Goal: Task Accomplishment & Management: Use online tool/utility

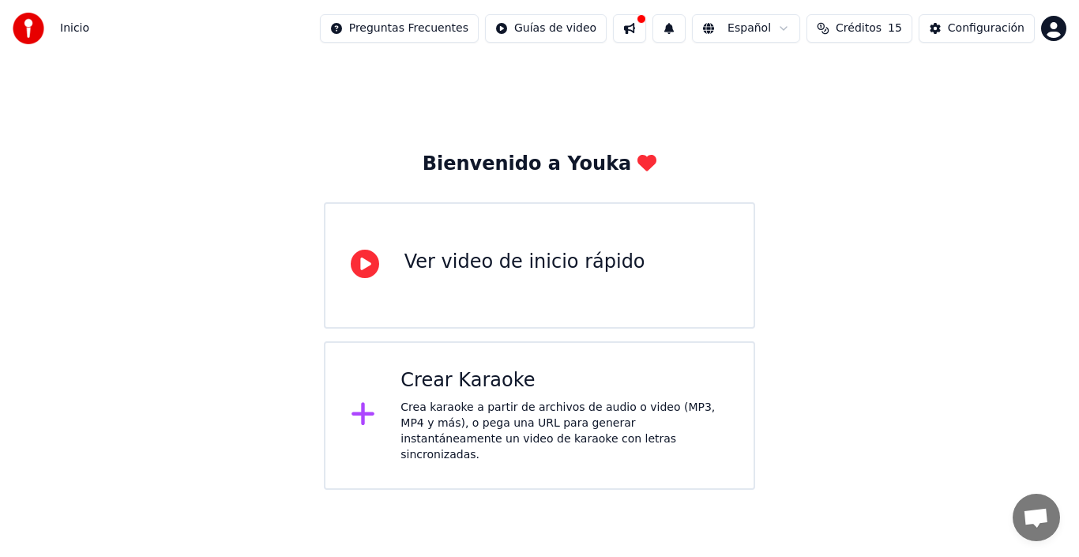
drag, startPoint x: 513, startPoint y: 397, endPoint x: 512, endPoint y: 406, distance: 8.7
click at [512, 406] on div "Crear Karaoke Crea karaoke a partir de archivos de audio o video (MP3, MP4 y má…" at bounding box center [565, 415] width 328 height 95
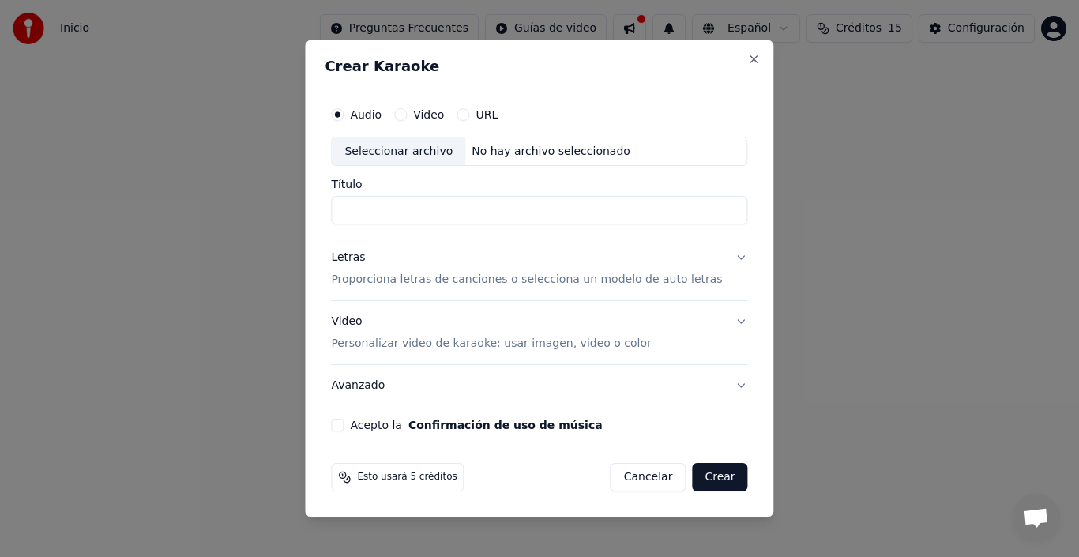
click at [420, 122] on div "Audio Video URL" at bounding box center [539, 115] width 416 height 32
click at [407, 113] on button "Video" at bounding box center [400, 114] width 13 height 13
click at [344, 115] on button "Audio" at bounding box center [337, 114] width 13 height 13
click at [412, 147] on div "Seleccionar archivo" at bounding box center [399, 151] width 134 height 28
type input "**********"
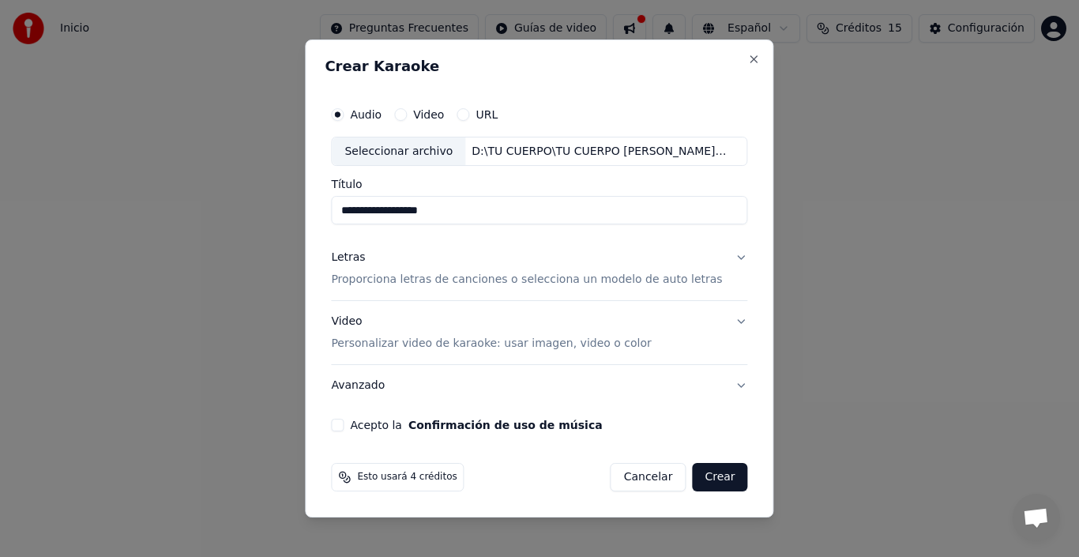
click at [721, 258] on button "Letras Proporciona letras de canciones o selecciona un modelo de auto letras" at bounding box center [539, 269] width 416 height 63
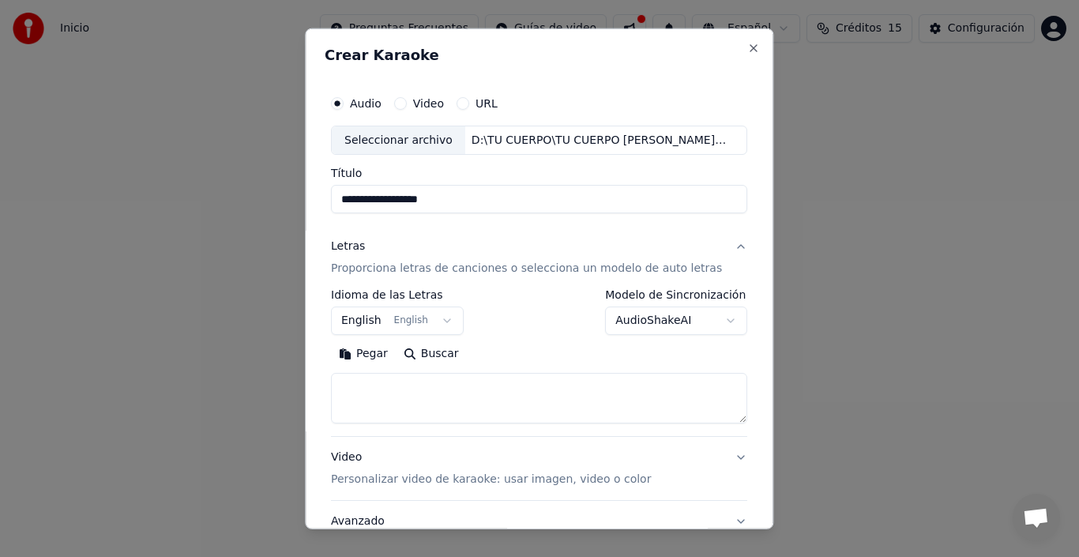
click at [447, 321] on button "English English" at bounding box center [397, 321] width 133 height 28
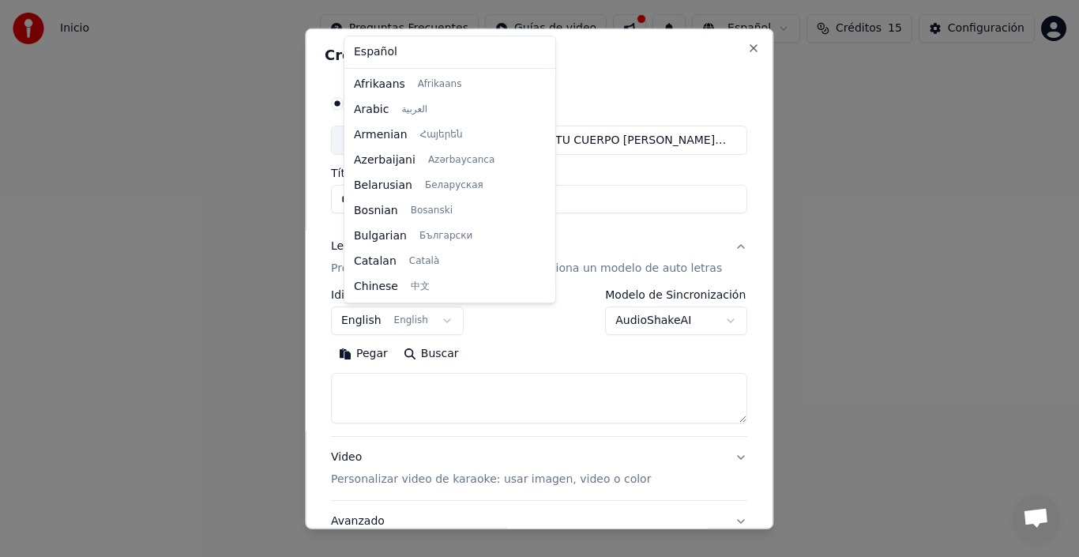
select select "**"
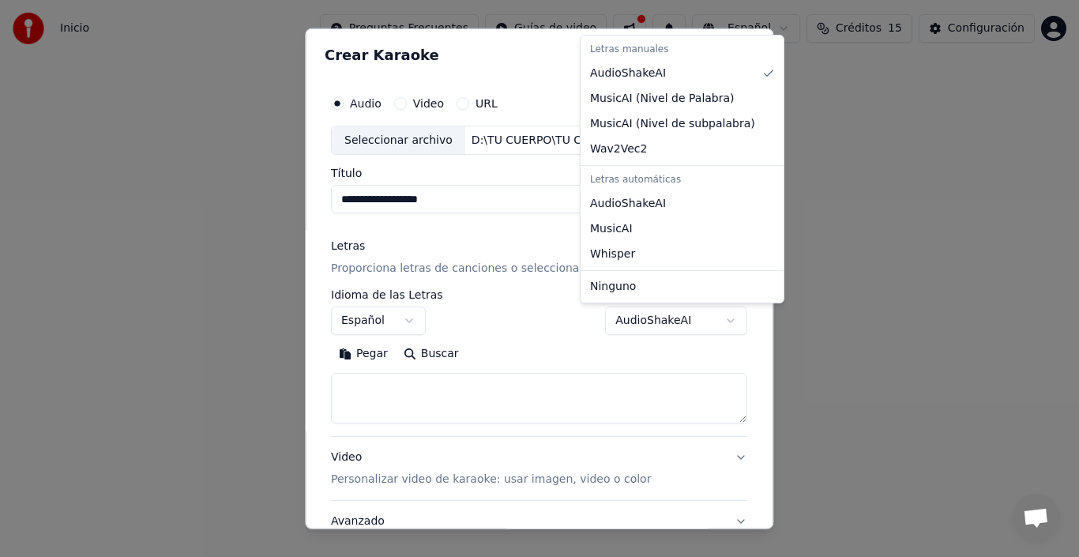
click at [705, 318] on body "**********" at bounding box center [539, 245] width 1079 height 490
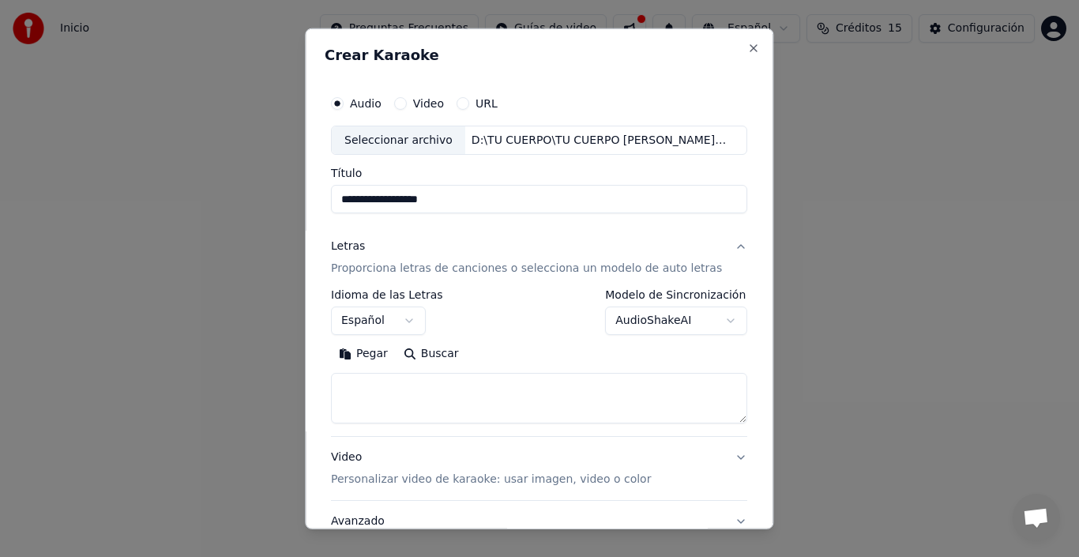
click at [321, 332] on body "**********" at bounding box center [539, 245] width 1079 height 490
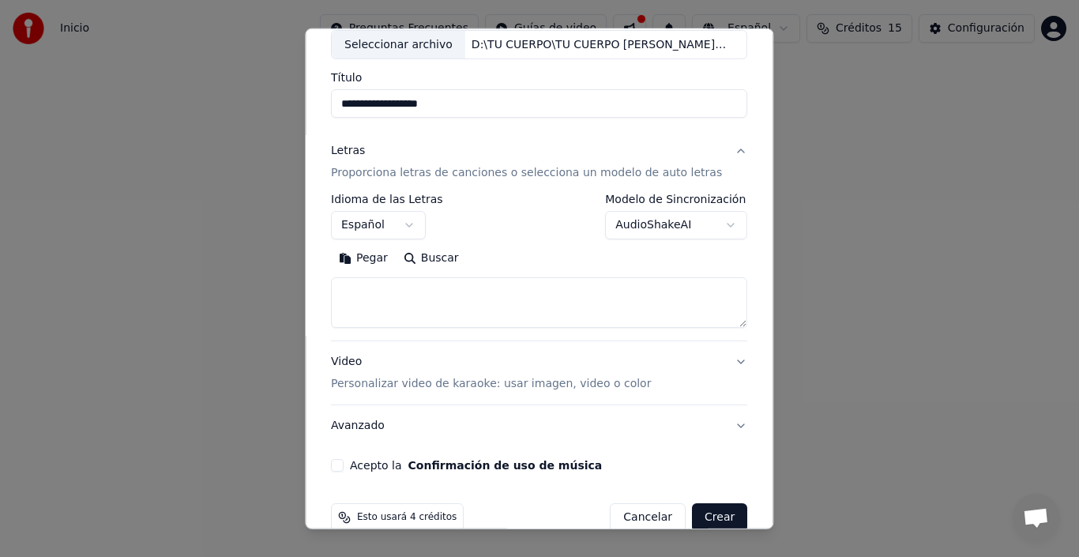
scroll to position [124, 0]
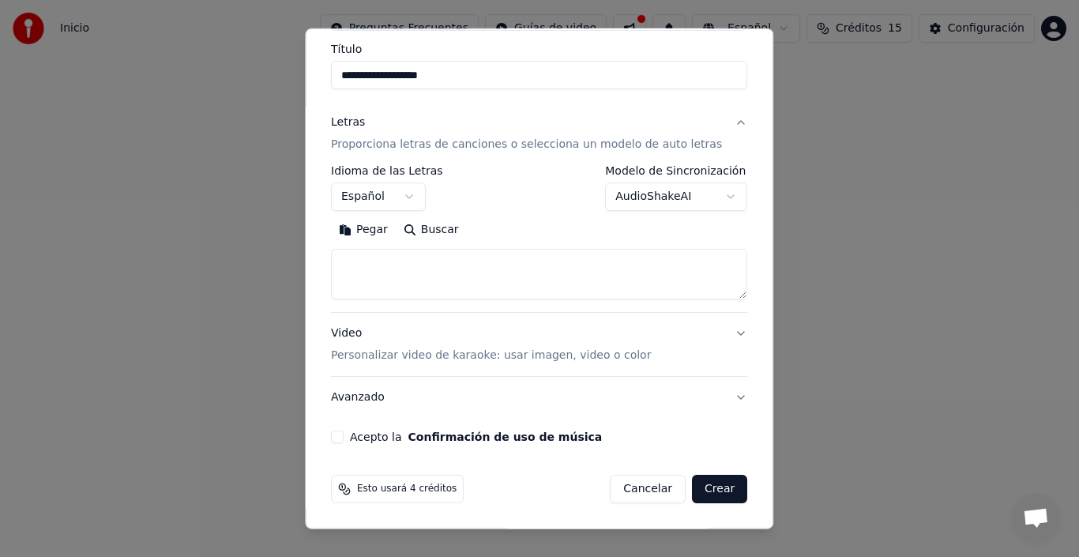
click at [714, 329] on button "Video Personalizar video de karaoke: usar imagen, video o color" at bounding box center [539, 344] width 416 height 63
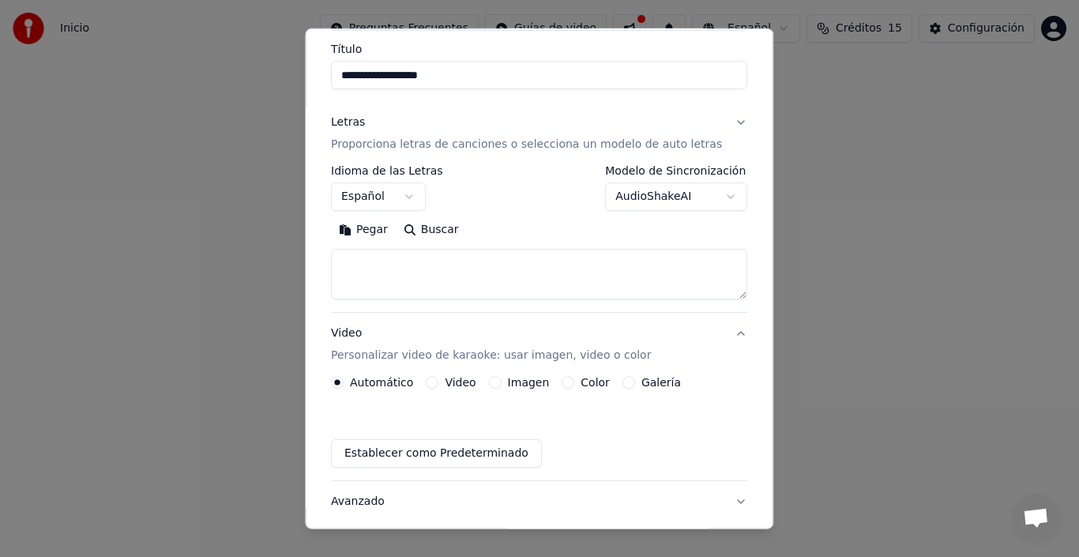
scroll to position [81, 0]
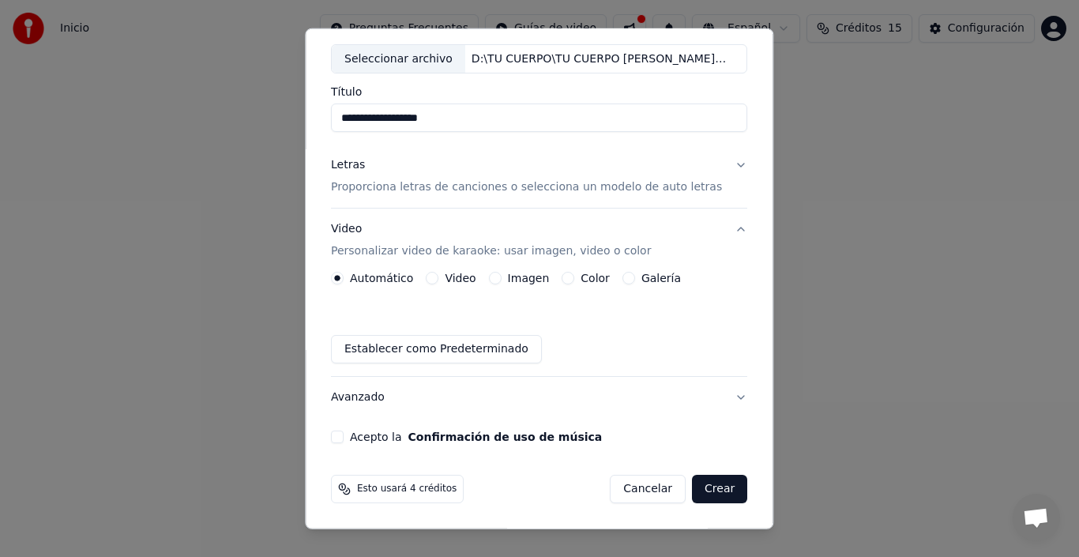
click at [416, 345] on button "Establecer como Predeterminado" at bounding box center [436, 349] width 211 height 28
click at [713, 395] on button "Avanzado" at bounding box center [539, 397] width 416 height 41
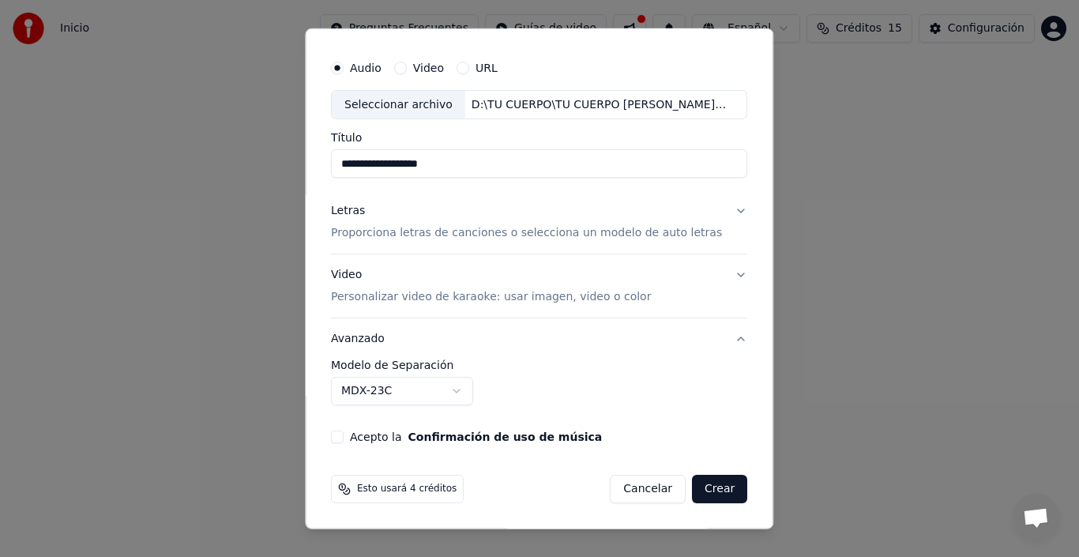
scroll to position [36, 0]
click at [668, 357] on button "Avanzado" at bounding box center [539, 338] width 416 height 41
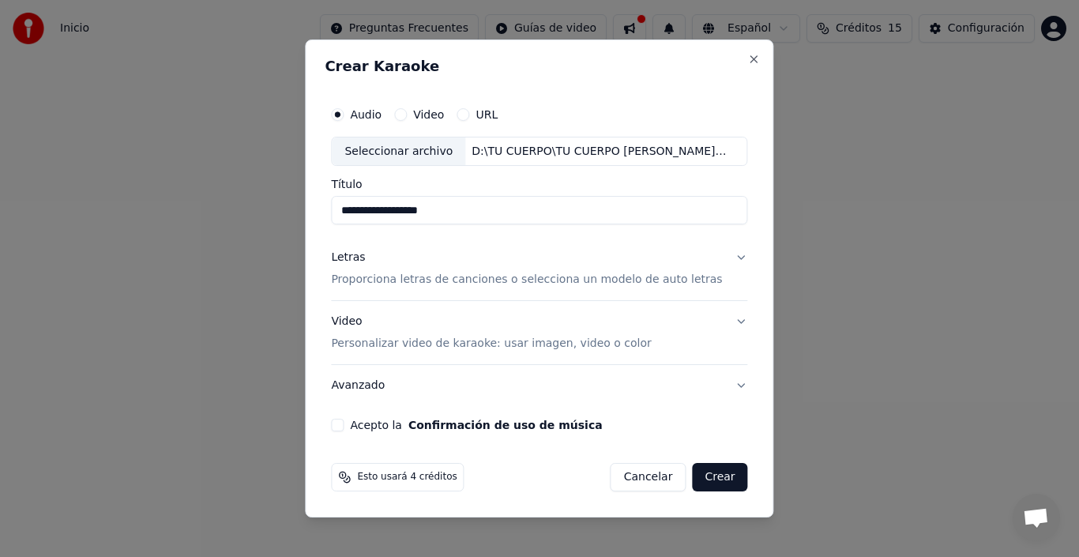
click at [484, 439] on form "**********" at bounding box center [539, 295] width 429 height 406
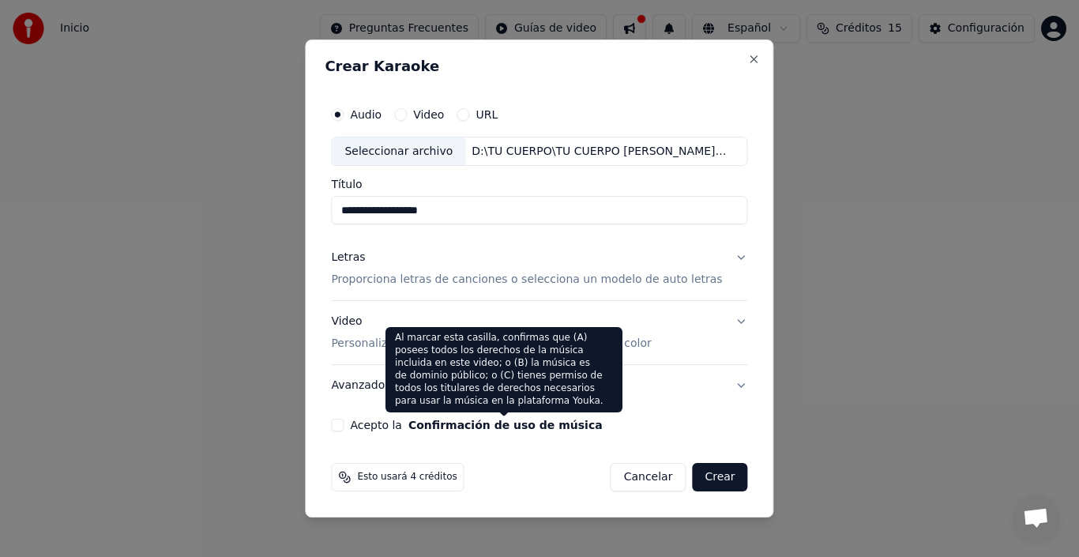
click at [484, 423] on button "Confirmación de uso de música" at bounding box center [505, 425] width 194 height 11
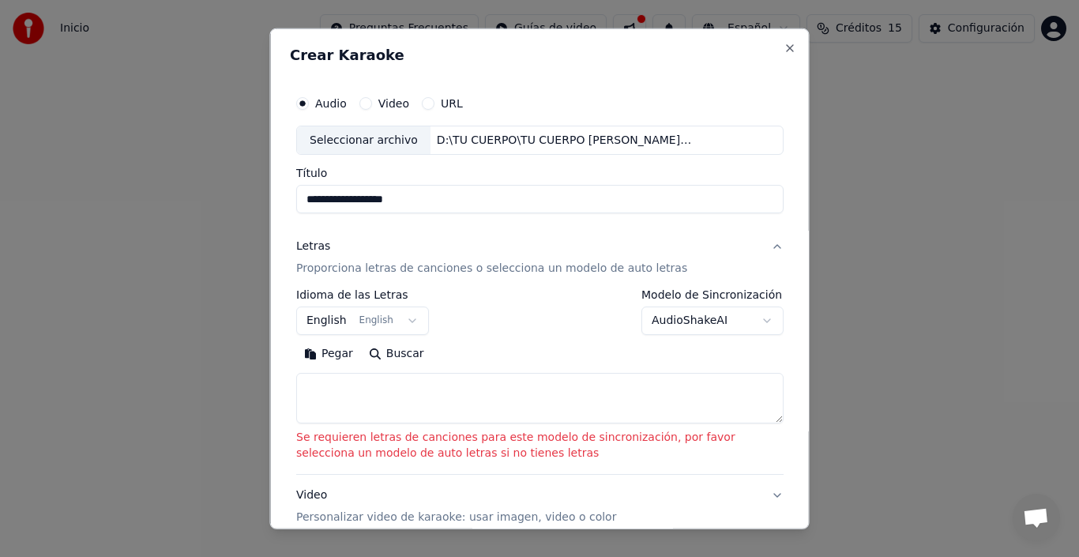
click at [400, 321] on body "**********" at bounding box center [539, 245] width 1079 height 490
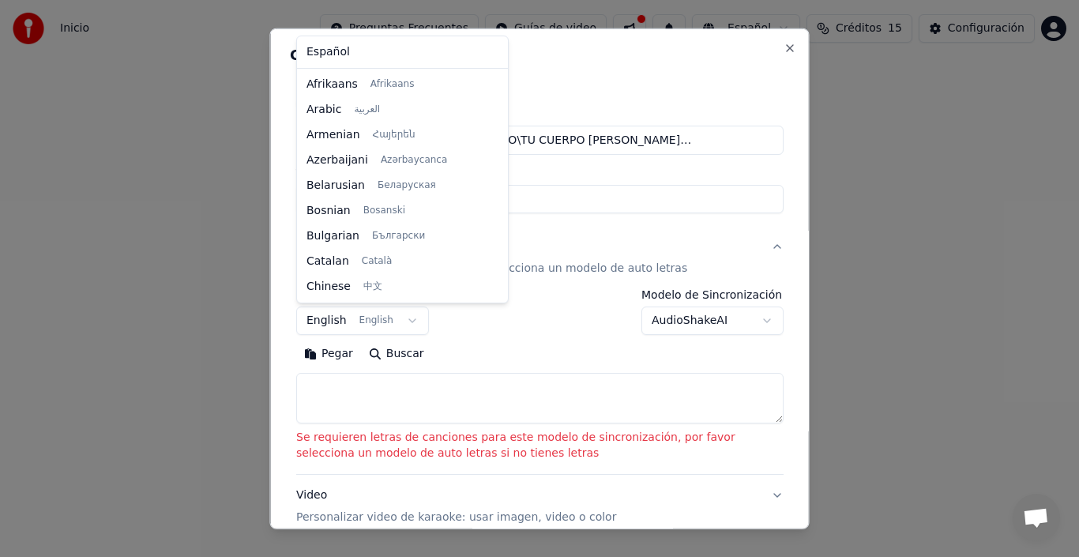
scroll to position [126, 0]
select select "**"
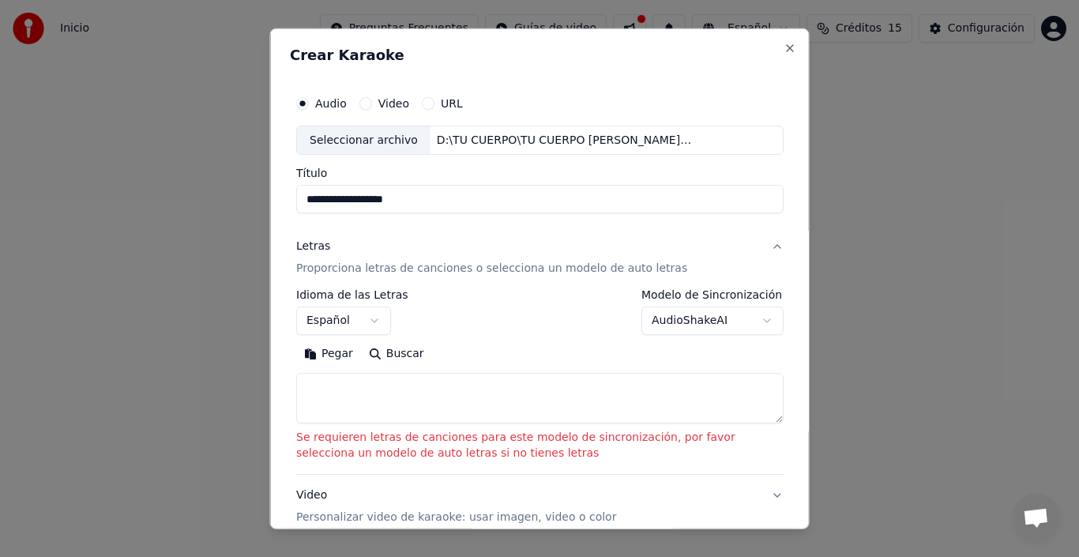
click at [764, 246] on button "Letras Proporciona letras de canciones o selecciona un modelo de auto letras" at bounding box center [539, 257] width 487 height 63
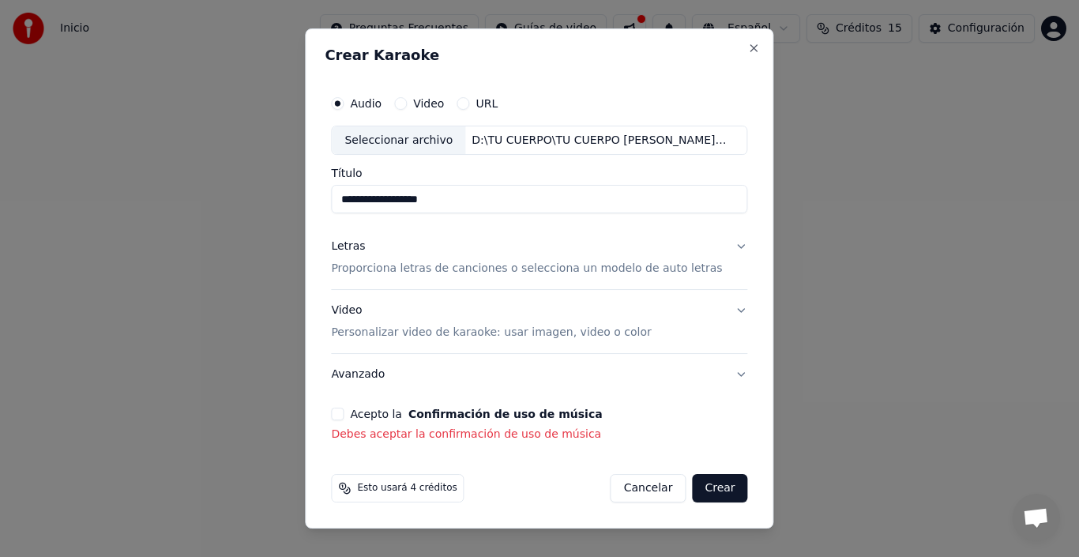
click at [722, 374] on button "Avanzado" at bounding box center [539, 374] width 416 height 41
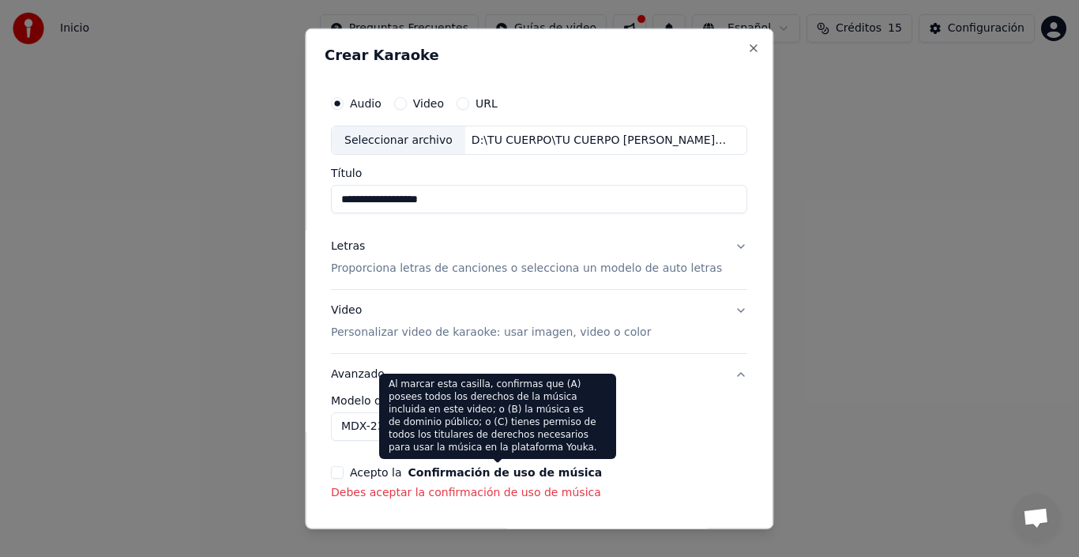
click at [482, 469] on button "Confirmación de uso de música" at bounding box center [505, 472] width 194 height 11
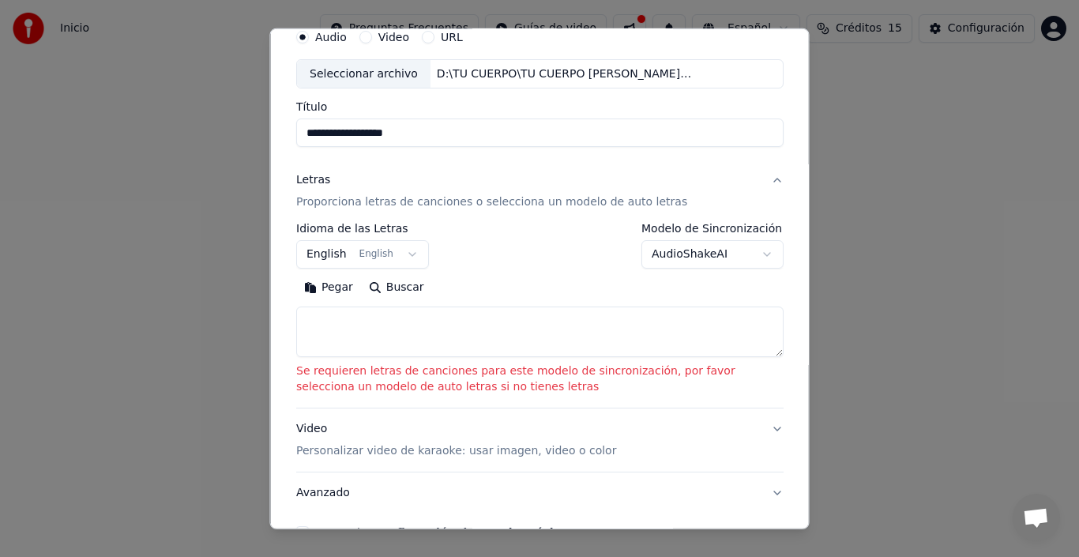
scroll to position [184, 0]
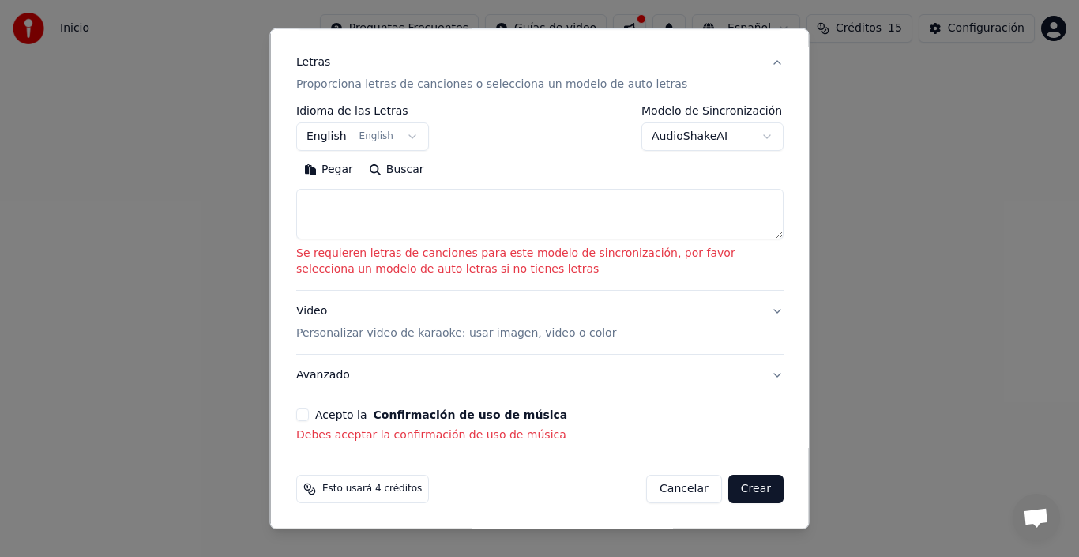
click at [307, 413] on button "Acepto la Confirmación de uso de música" at bounding box center [302, 414] width 13 height 13
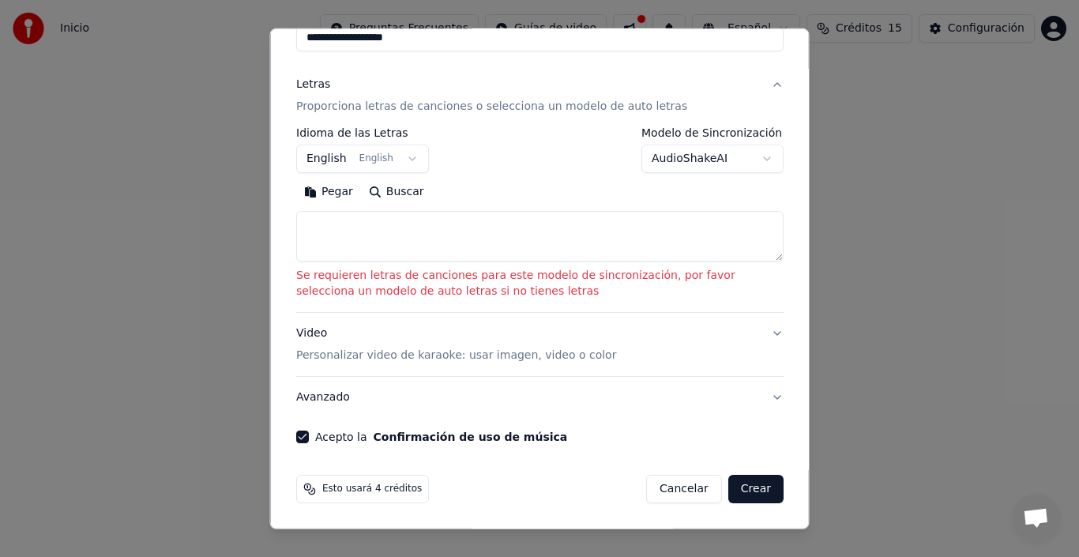
scroll to position [162, 0]
click at [318, 227] on textarea at bounding box center [539, 236] width 487 height 51
click at [399, 192] on button "Buscar" at bounding box center [395, 191] width 71 height 25
click at [401, 160] on button "English English" at bounding box center [362, 159] width 133 height 28
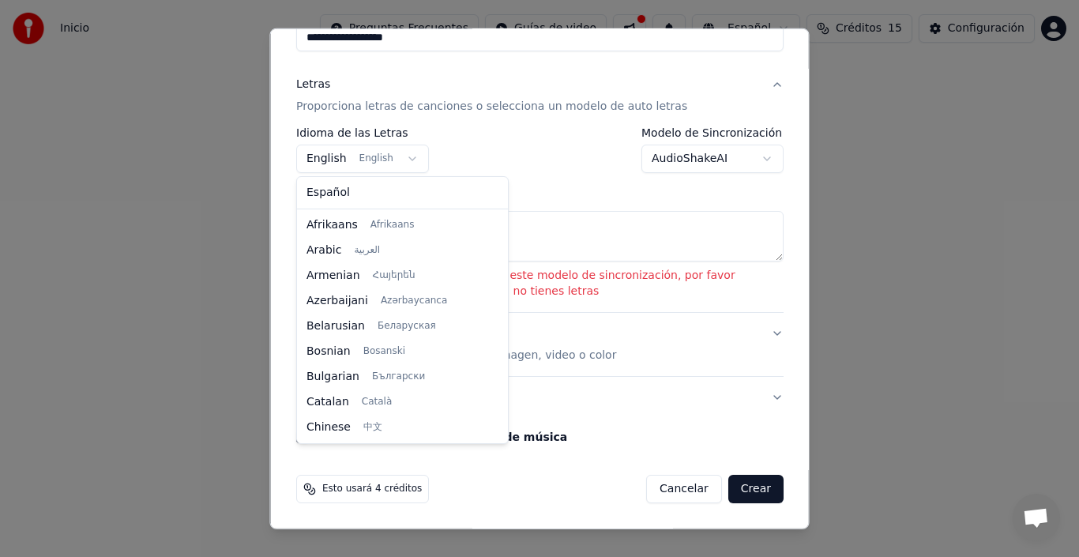
scroll to position [126, 0]
select select "**"
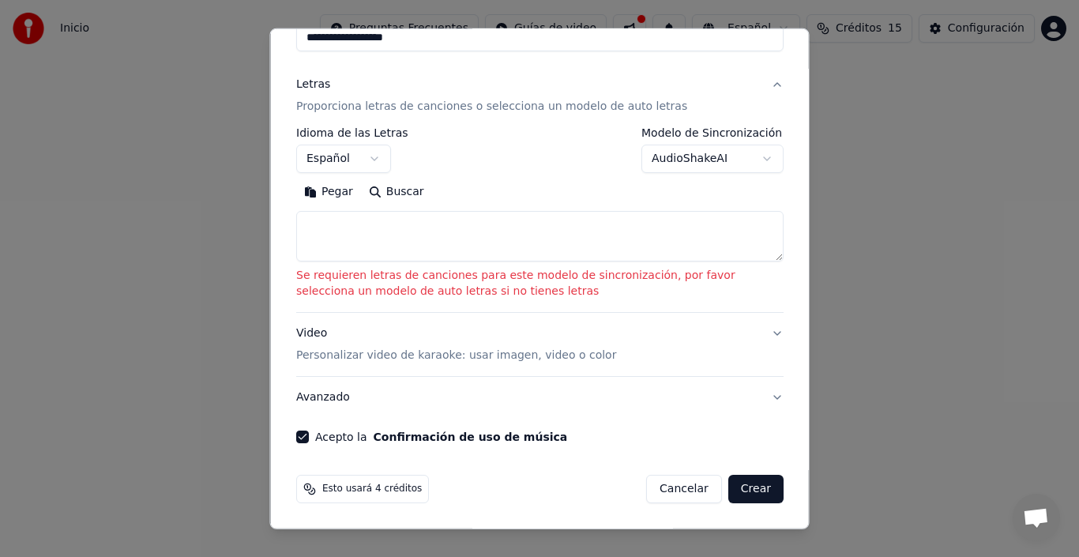
click at [341, 239] on textarea at bounding box center [539, 236] width 487 height 51
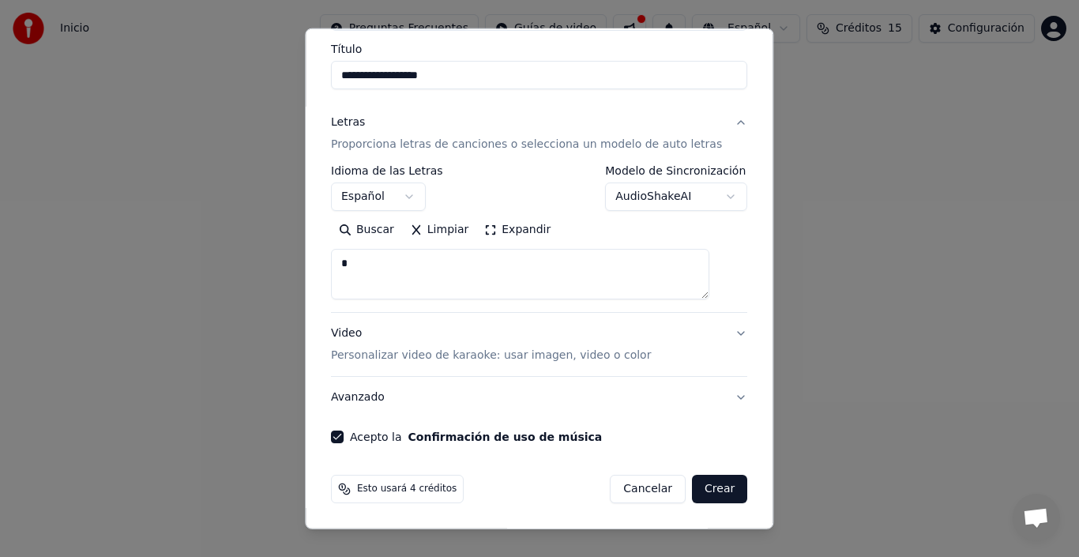
scroll to position [124, 0]
type textarea "********"
click at [698, 485] on button "Crear" at bounding box center [719, 489] width 55 height 28
select select "**"
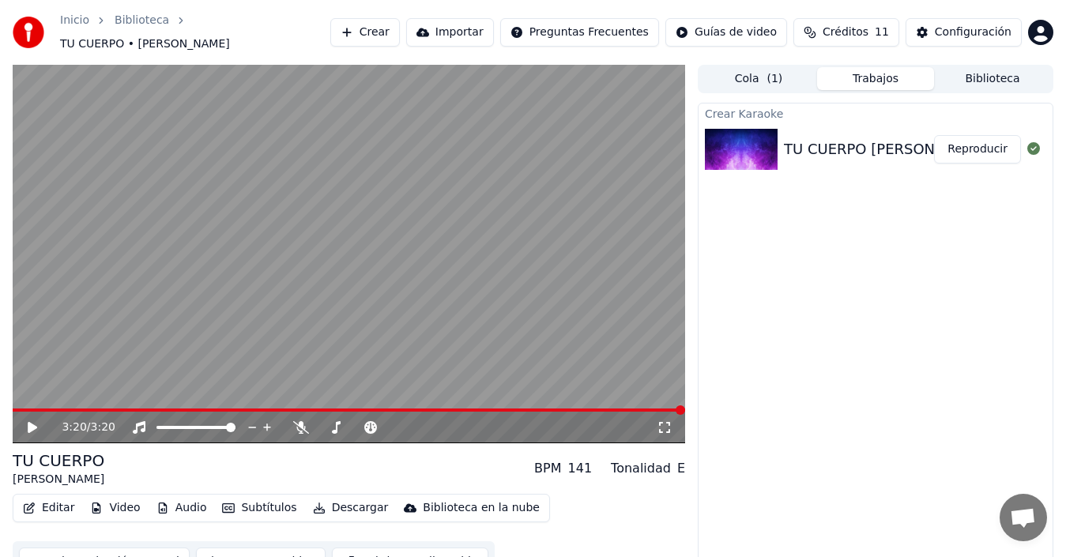
click at [28, 421] on icon at bounding box center [43, 427] width 36 height 13
click at [336, 421] on icon at bounding box center [336, 427] width 16 height 13
click at [337, 421] on icon at bounding box center [336, 427] width 9 height 13
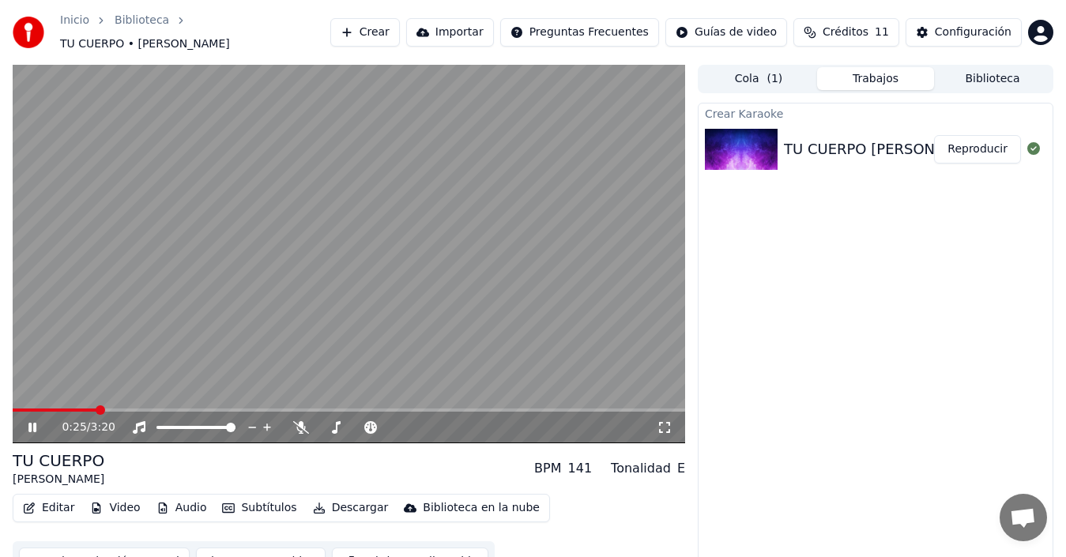
click at [96, 408] on span at bounding box center [55, 409] width 84 height 3
click at [449, 421] on icon at bounding box center [449, 428] width 15 height 16
click at [585, 27] on html "Inicio Biblioteca TU CUERPO • R. CARLOS Crear Importar Preguntas Frecuentes Guí…" at bounding box center [533, 278] width 1066 height 557
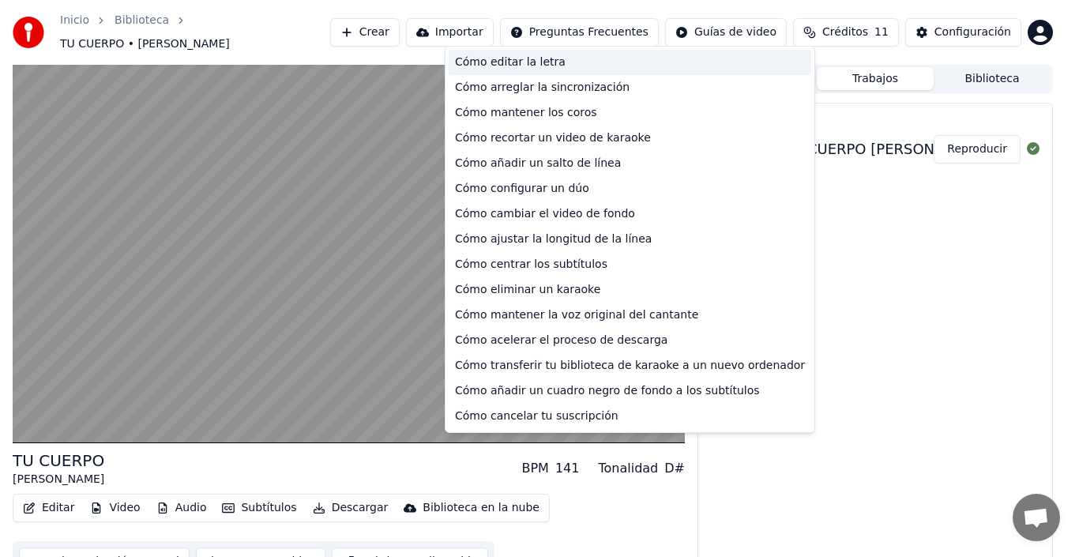
click at [502, 62] on div "Cómo editar la letra" at bounding box center [630, 62] width 363 height 25
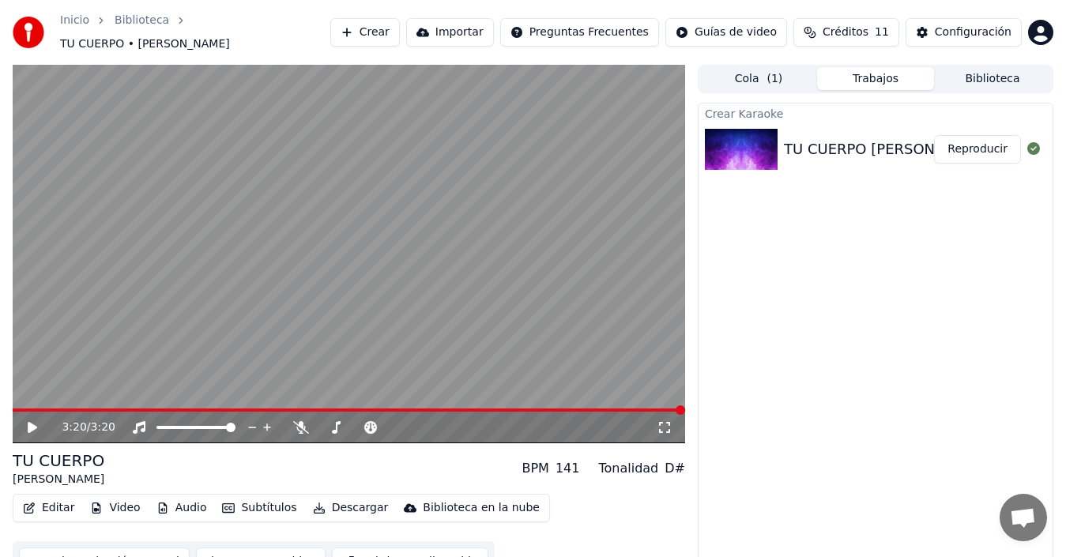
click at [879, 68] on button "Trabajos" at bounding box center [875, 78] width 117 height 23
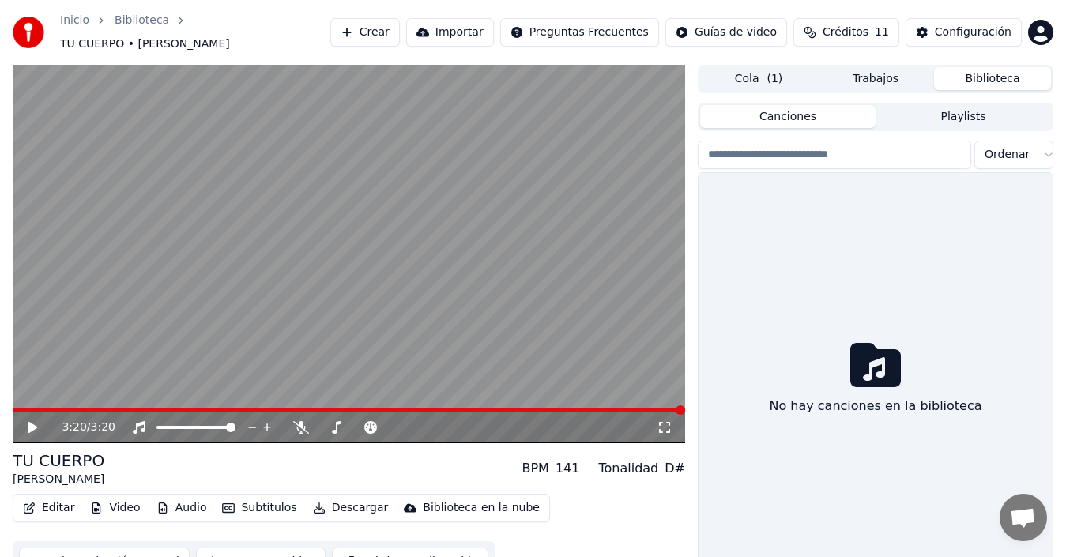
click at [999, 67] on button "Biblioteca" at bounding box center [992, 78] width 117 height 23
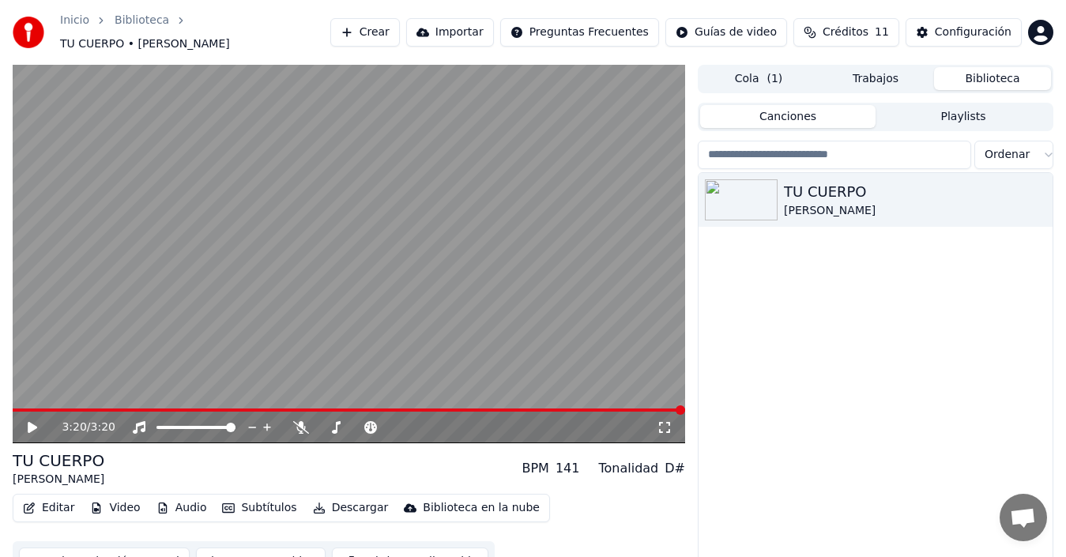
click at [999, 67] on button "Biblioteca" at bounding box center [992, 78] width 117 height 23
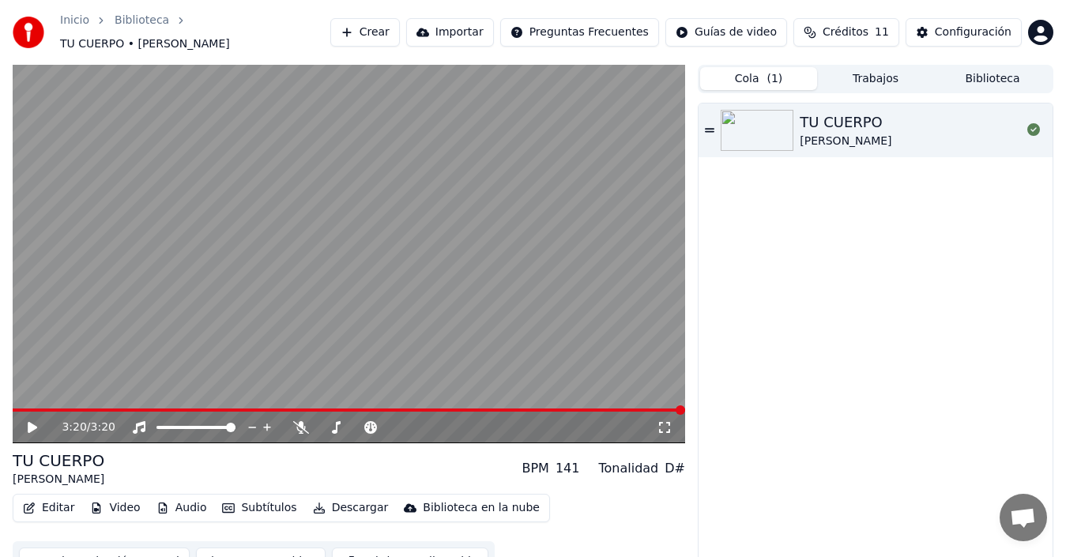
click at [766, 71] on button "Cola ( 1 )" at bounding box center [758, 78] width 117 height 23
click at [956, 28] on div "Configuración" at bounding box center [973, 32] width 77 height 16
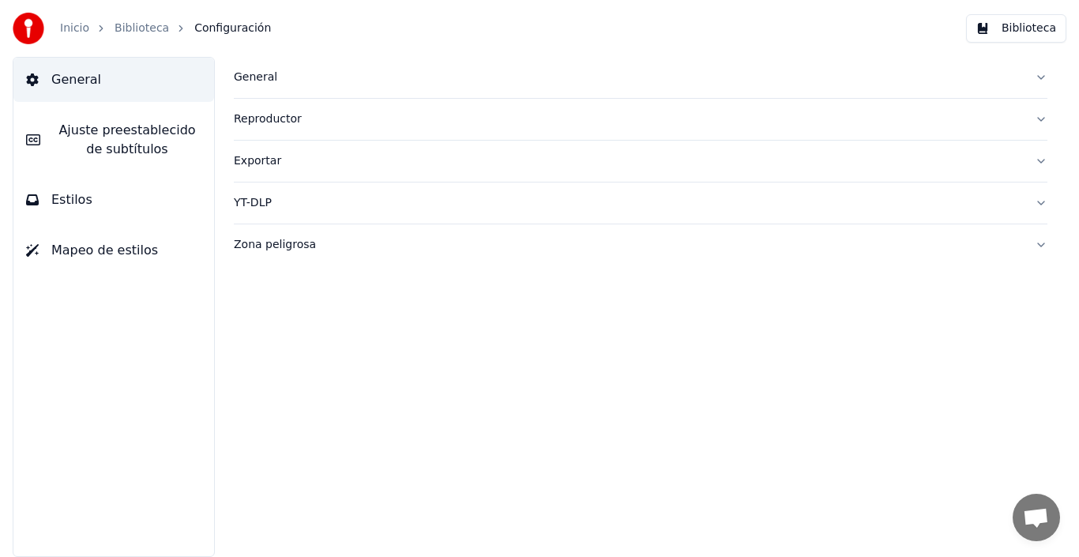
click at [1043, 245] on button "Zona peligrosa" at bounding box center [641, 244] width 814 height 41
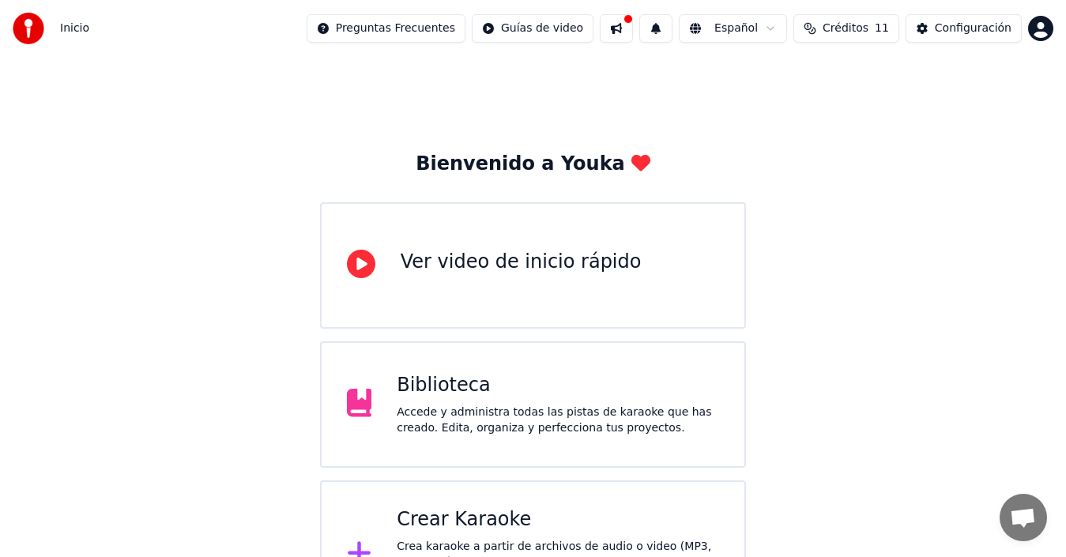
click at [491, 412] on div "Accede y administra todas las pistas de karaoke que has creado. Edita, organiza…" at bounding box center [558, 420] width 322 height 32
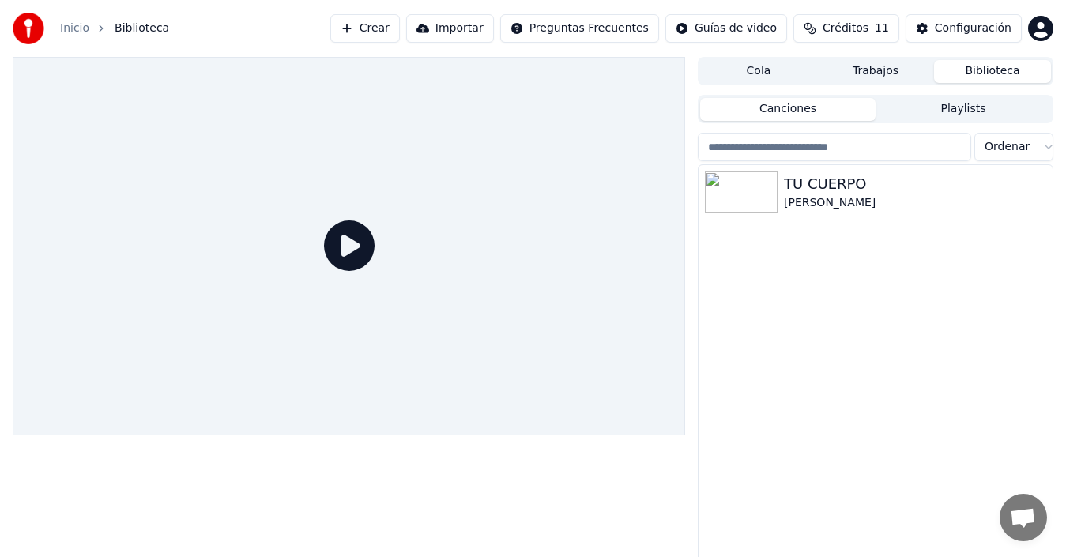
click at [400, 31] on button "Crear" at bounding box center [365, 28] width 70 height 28
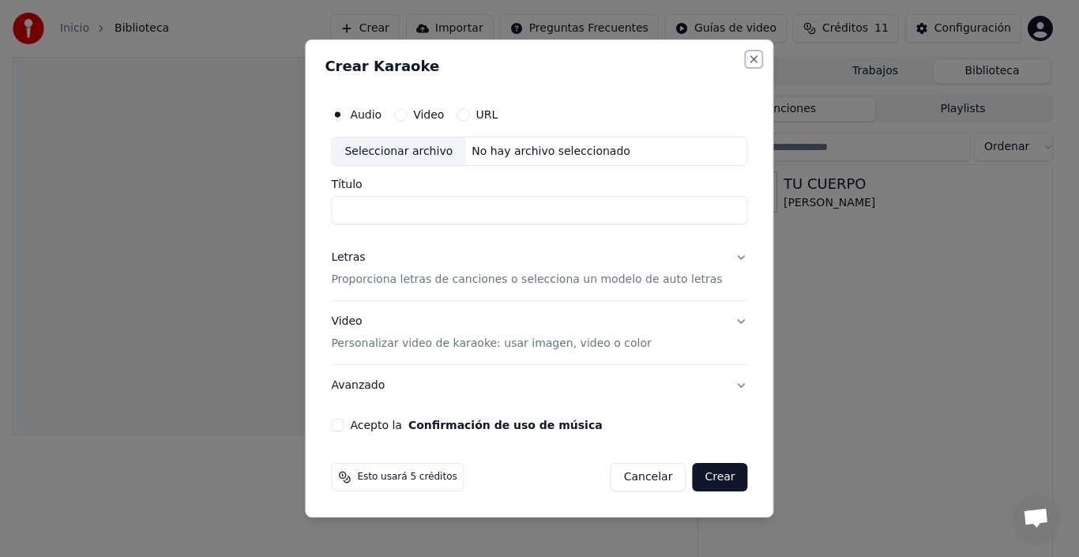
click at [748, 59] on button "Close" at bounding box center [754, 59] width 13 height 13
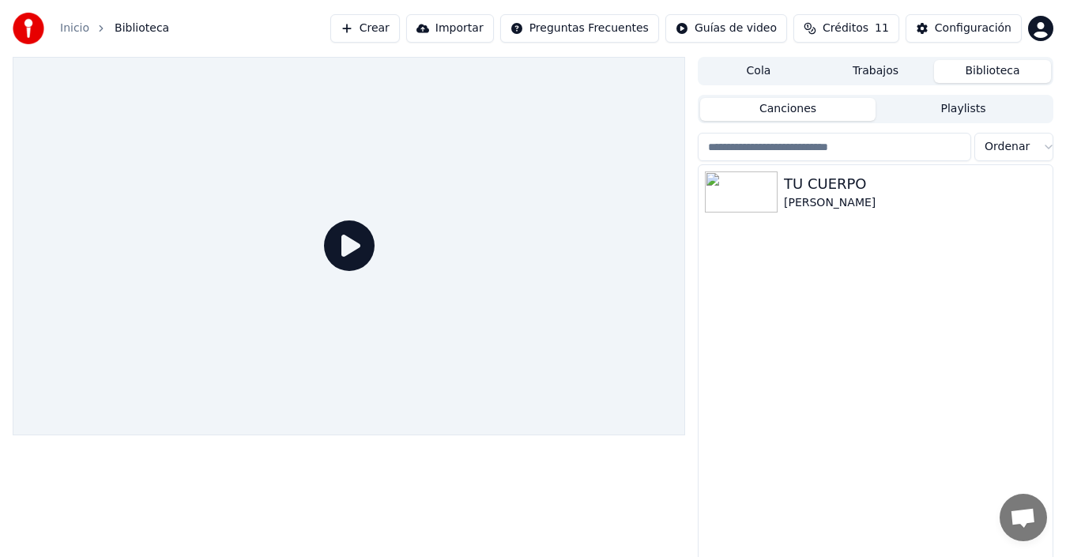
click at [400, 23] on button "Crear" at bounding box center [365, 28] width 70 height 28
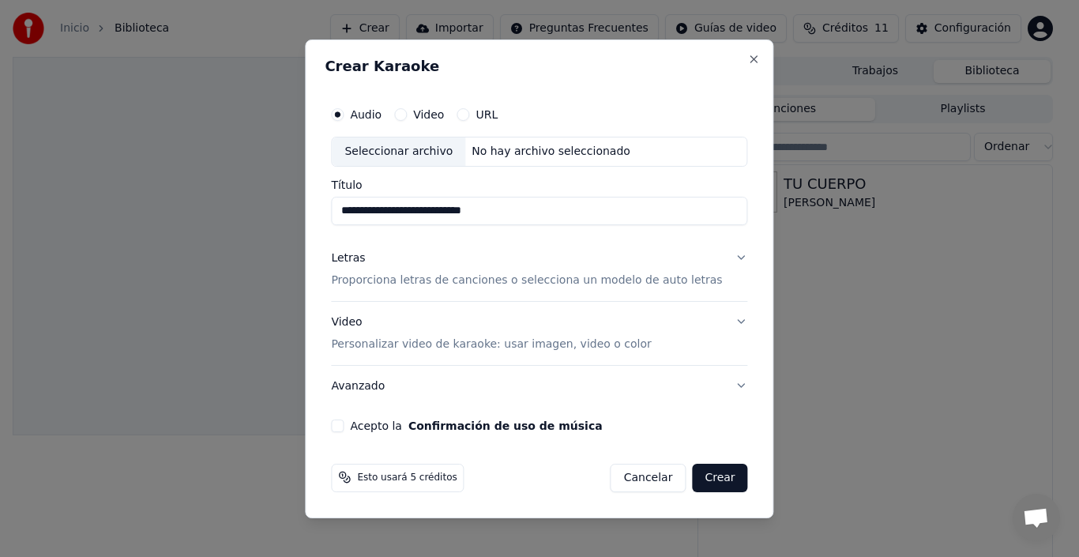
type input "**********"
click at [363, 261] on div "Letras" at bounding box center [348, 258] width 34 height 16
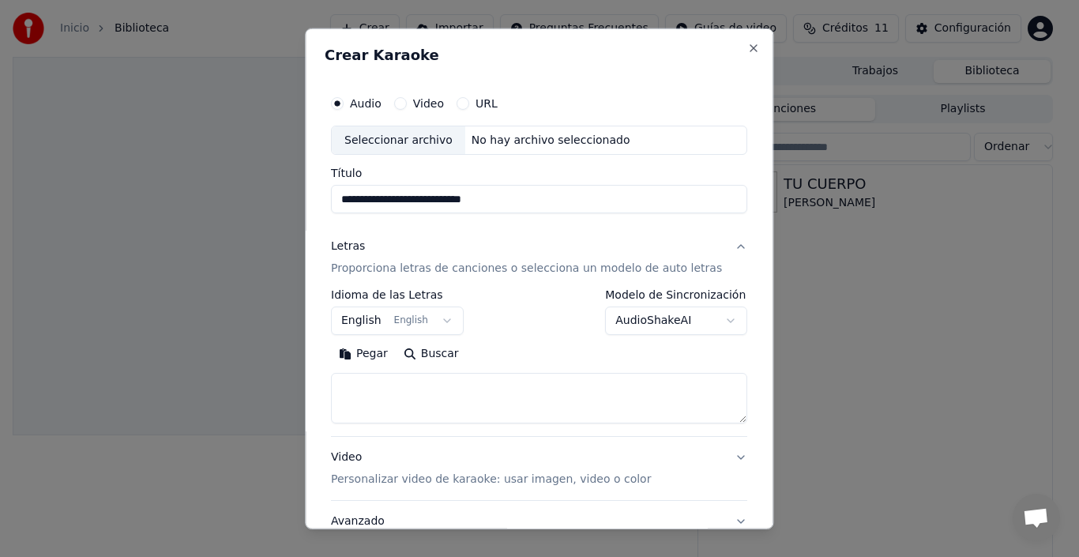
click at [363, 273] on p "Proporciona letras de canciones o selecciona un modelo de auto letras" at bounding box center [526, 269] width 391 height 16
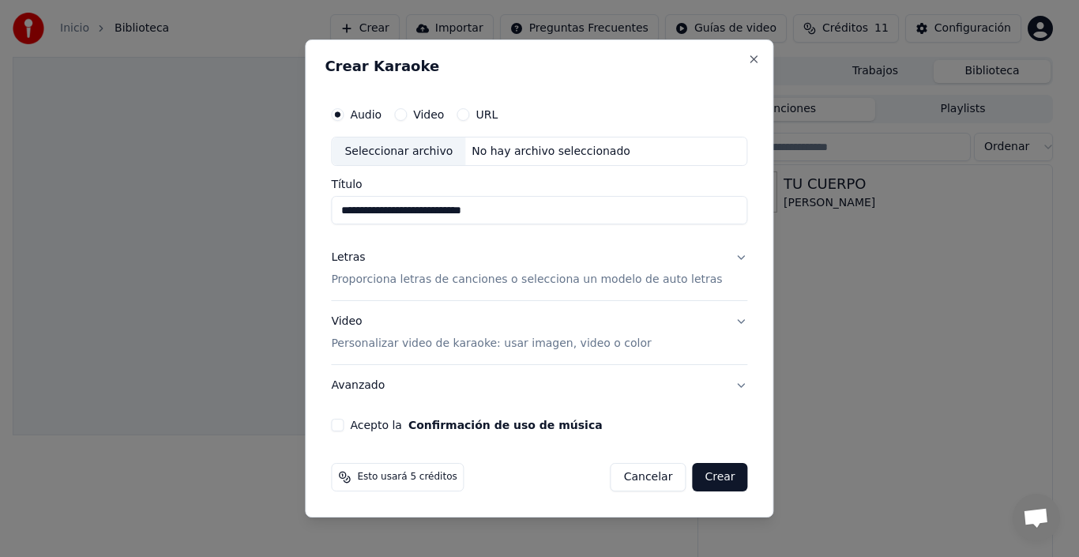
click at [724, 258] on button "Letras Proporciona letras de canciones o selecciona un modelo de auto letras" at bounding box center [539, 269] width 416 height 63
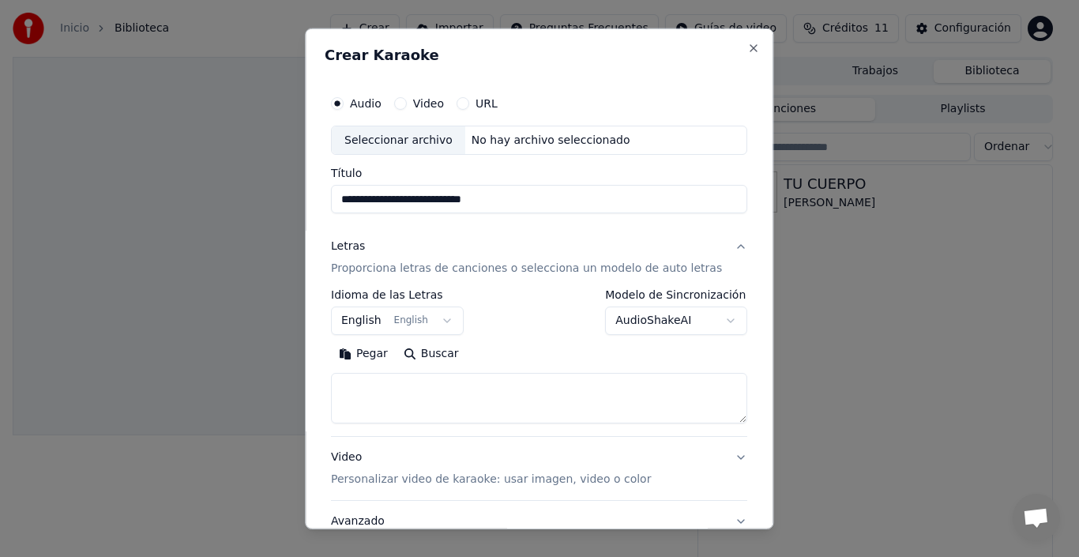
click at [420, 351] on button "Buscar" at bounding box center [431, 353] width 71 height 25
click at [358, 389] on textarea at bounding box center [539, 398] width 416 height 51
click at [363, 352] on button "Pegar" at bounding box center [363, 353] width 65 height 25
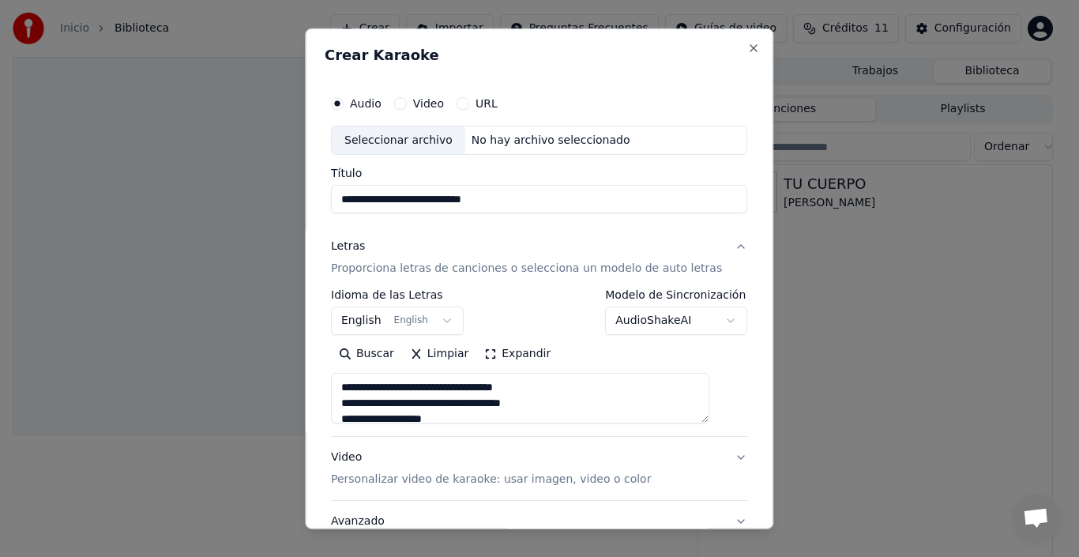
type textarea "**********"
click at [451, 323] on button "English English" at bounding box center [397, 321] width 133 height 28
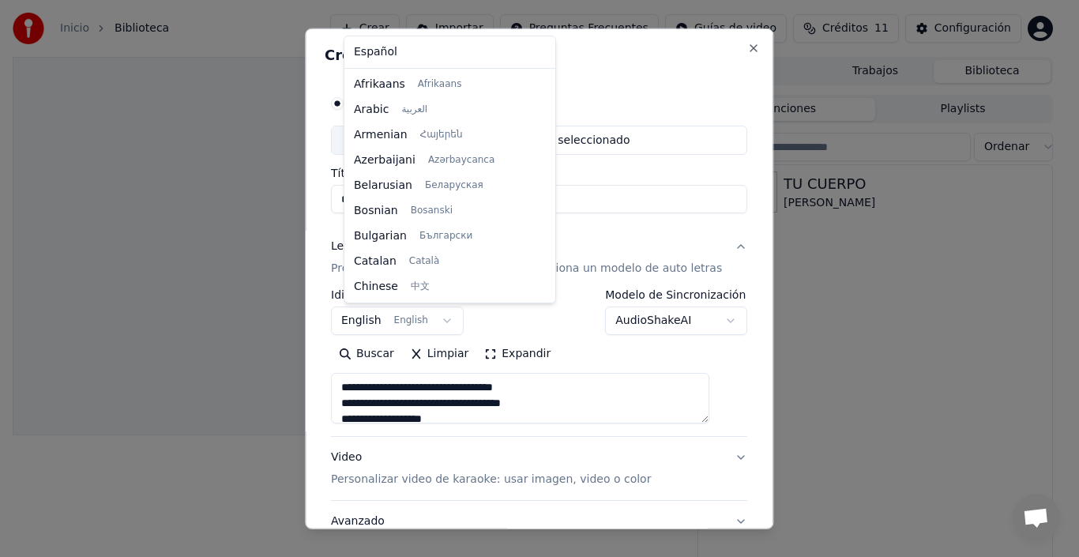
scroll to position [126, 0]
select select "**"
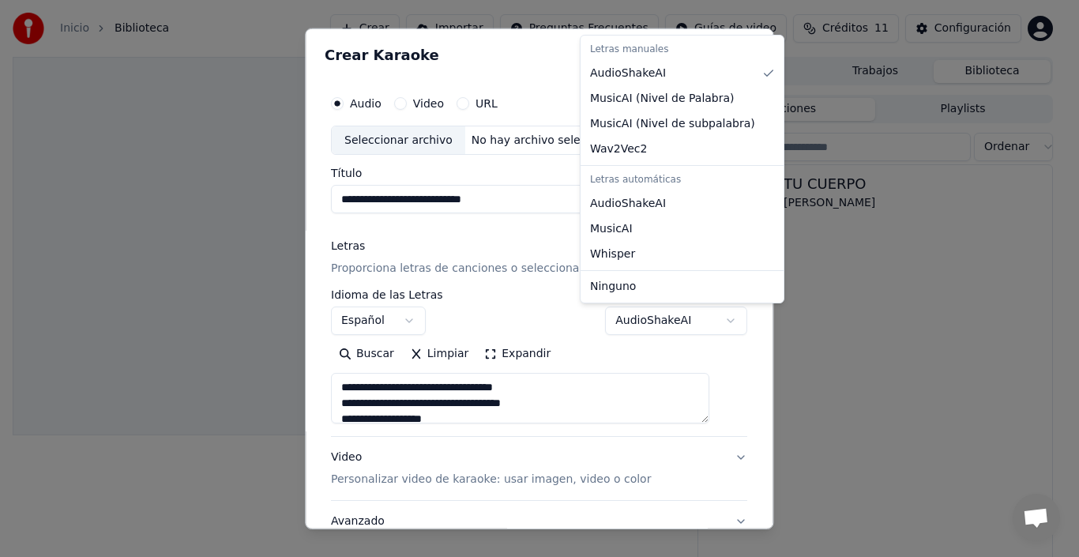
click at [708, 319] on body "**********" at bounding box center [533, 278] width 1066 height 557
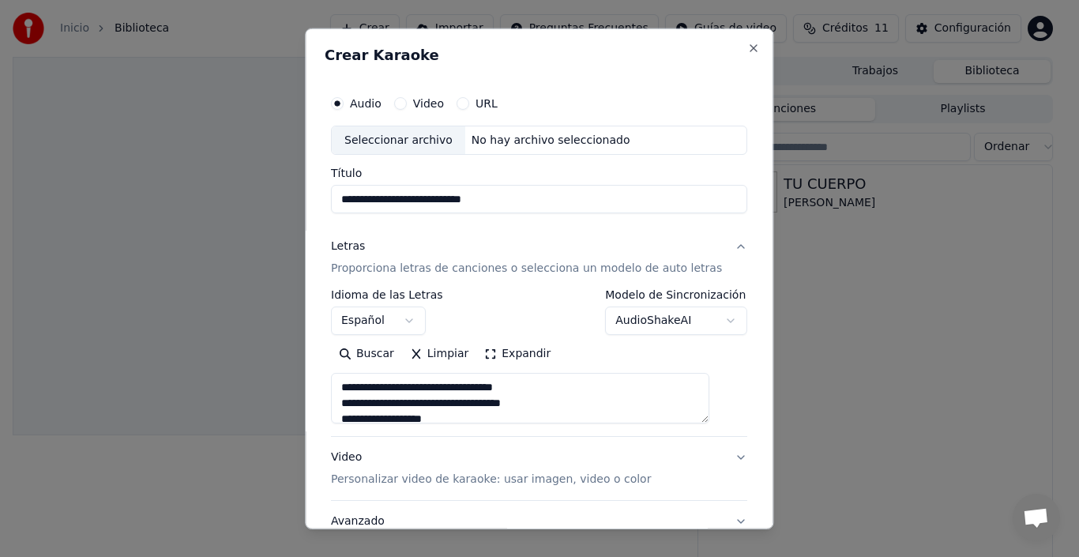
click at [248, 265] on div at bounding box center [539, 278] width 1079 height 557
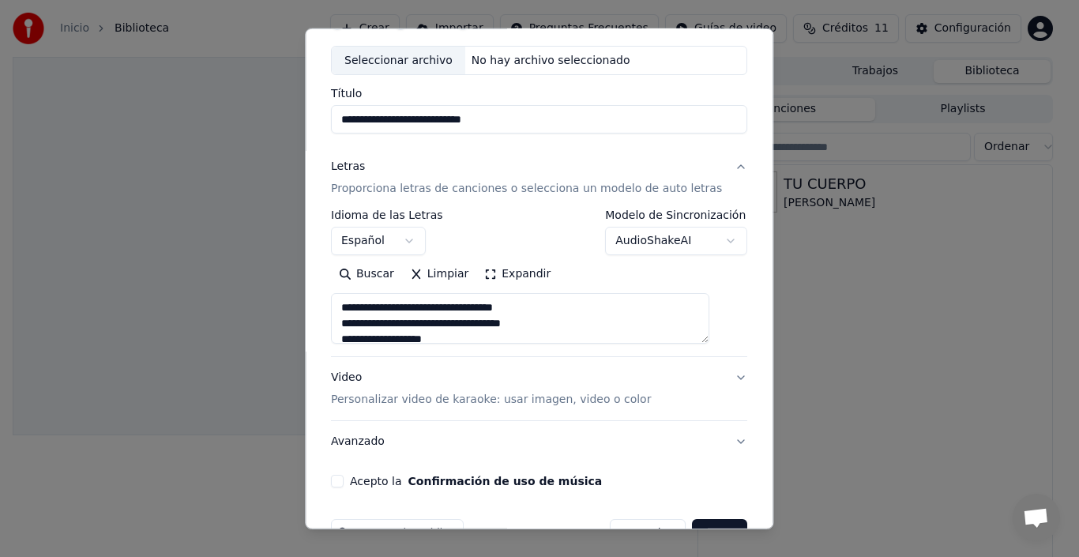
scroll to position [124, 0]
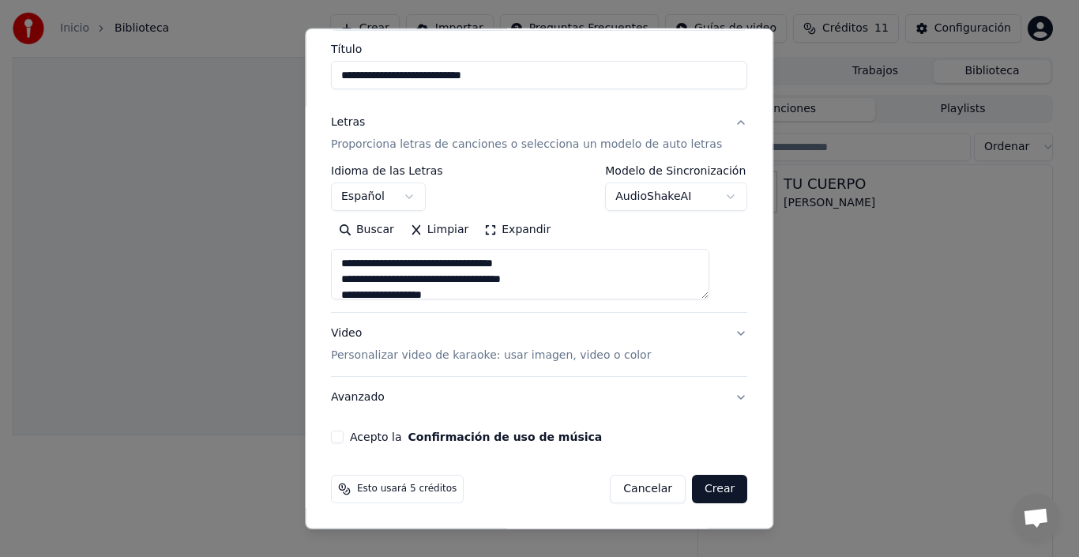
click at [344, 440] on button "Acepto la Confirmación de uso de música" at bounding box center [337, 437] width 13 height 13
click at [697, 482] on button "Crear" at bounding box center [719, 489] width 55 height 28
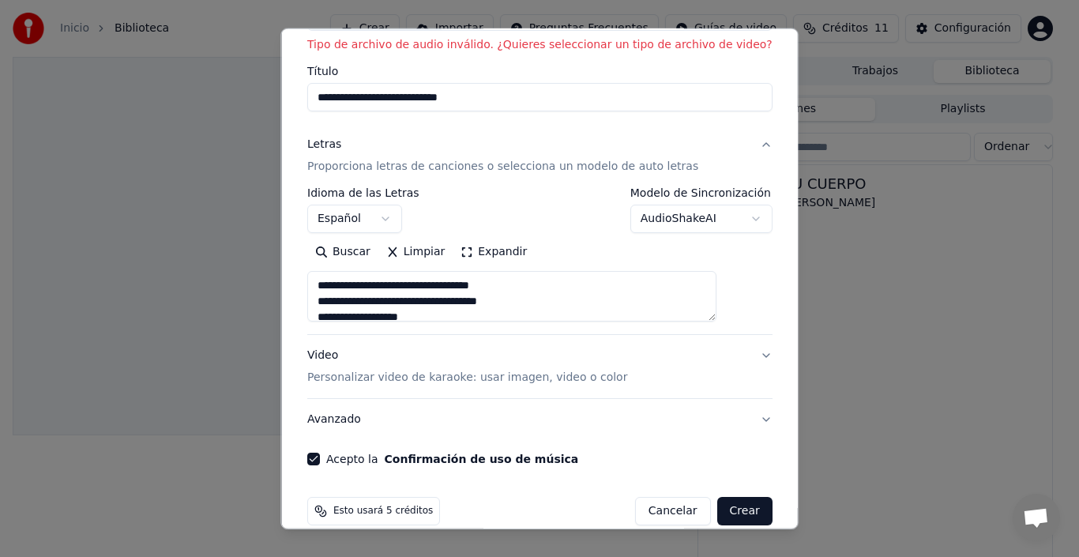
click at [730, 352] on button "Video Personalizar video de karaoke: usar imagen, video o color" at bounding box center [539, 366] width 465 height 63
type textarea "**********"
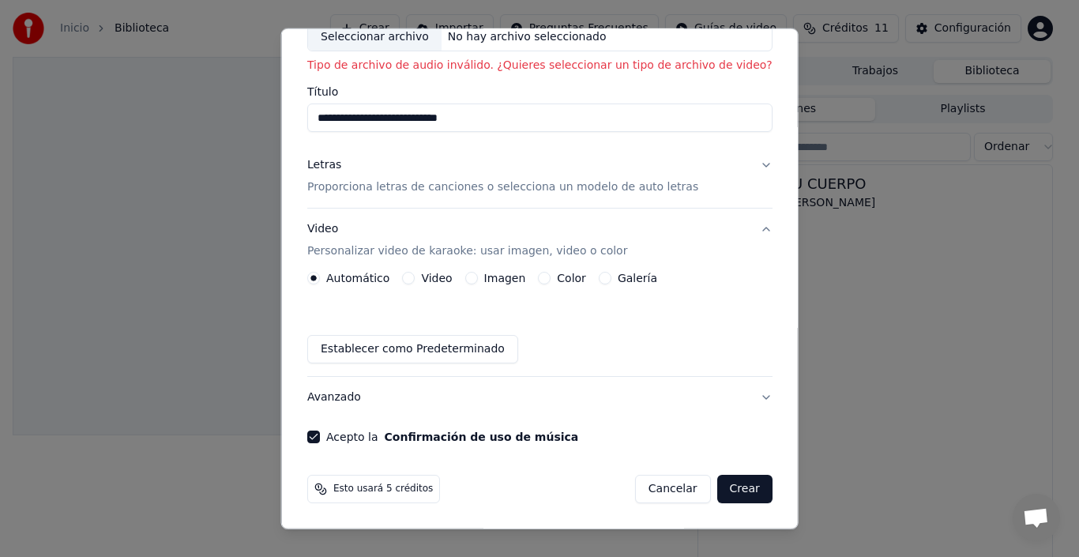
scroll to position [103, 0]
click at [427, 348] on button "Establecer como Predeterminado" at bounding box center [412, 349] width 211 height 28
click at [717, 483] on button "Crear" at bounding box center [744, 489] width 55 height 28
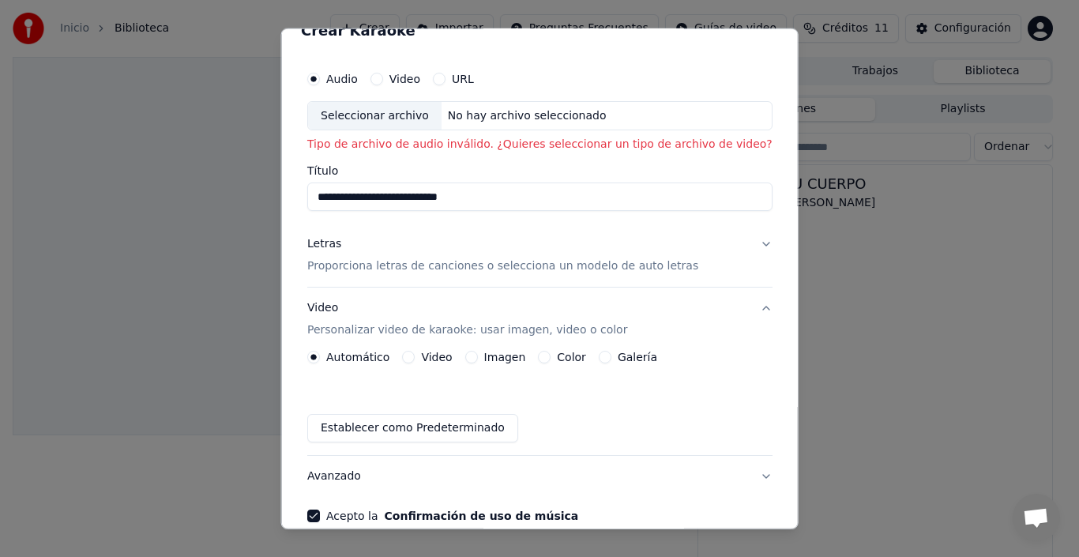
scroll to position [0, 0]
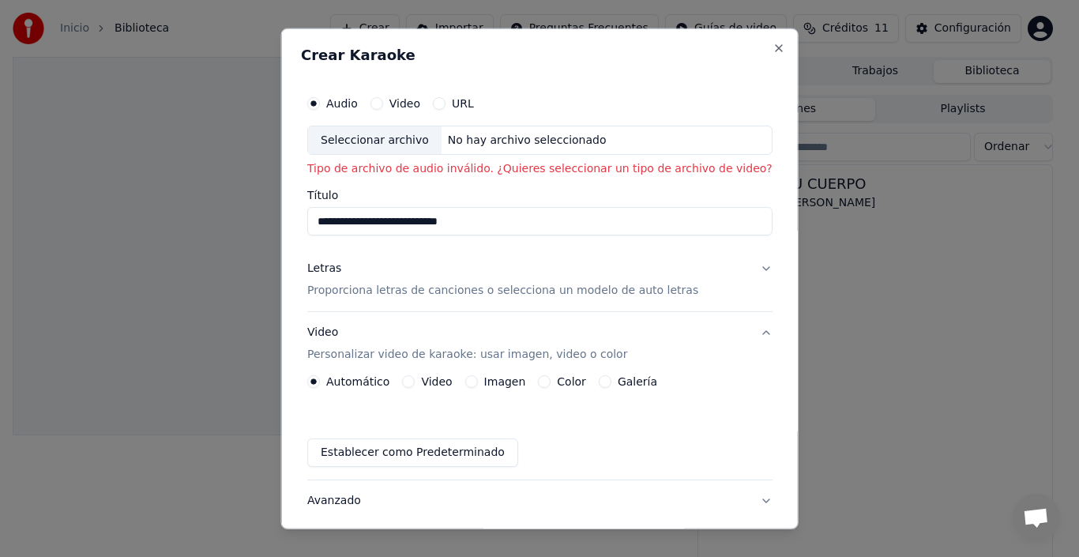
click at [382, 137] on div "Seleccionar archivo" at bounding box center [375, 140] width 134 height 28
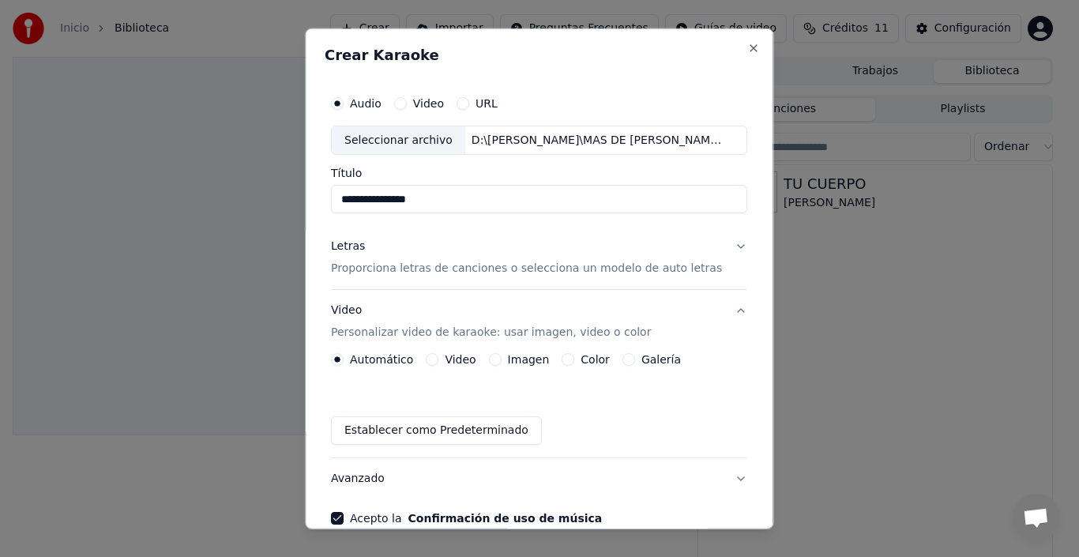
click at [363, 201] on input "**********" at bounding box center [539, 199] width 416 height 28
click at [367, 198] on input "**********" at bounding box center [539, 199] width 416 height 28
click at [382, 198] on input "**********" at bounding box center [539, 199] width 416 height 28
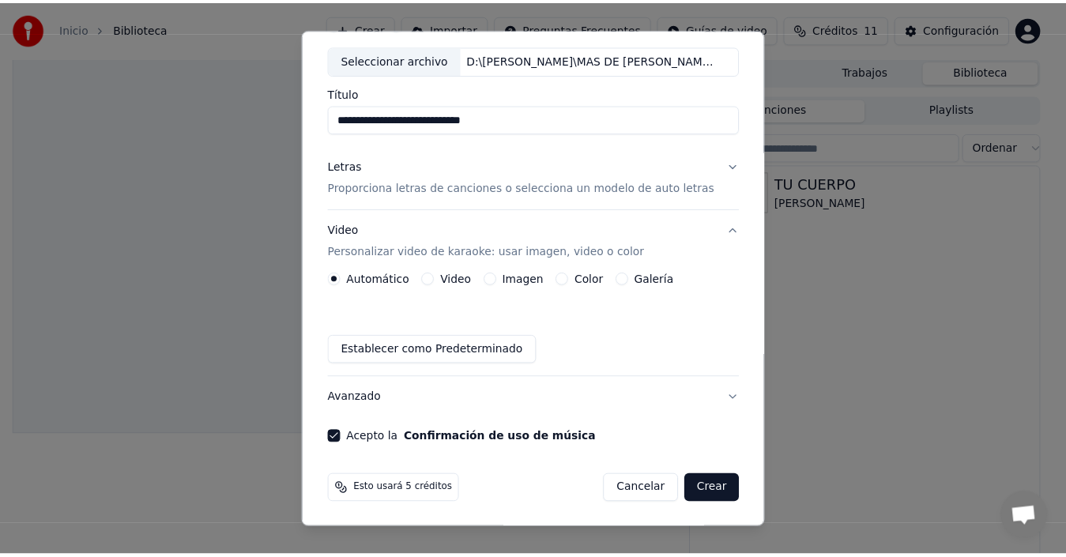
scroll to position [81, 0]
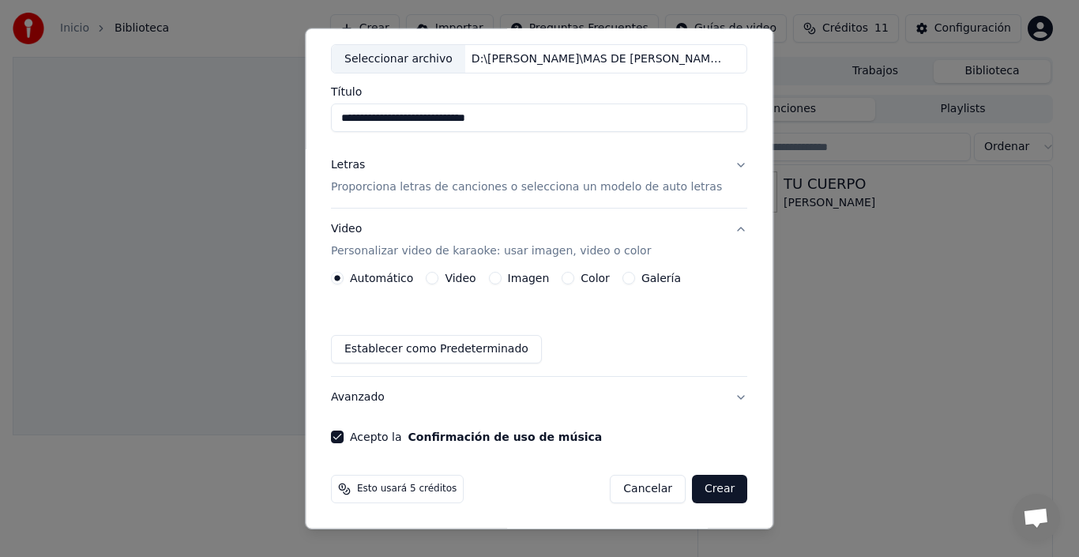
type input "**********"
click at [704, 487] on button "Crear" at bounding box center [719, 489] width 55 height 28
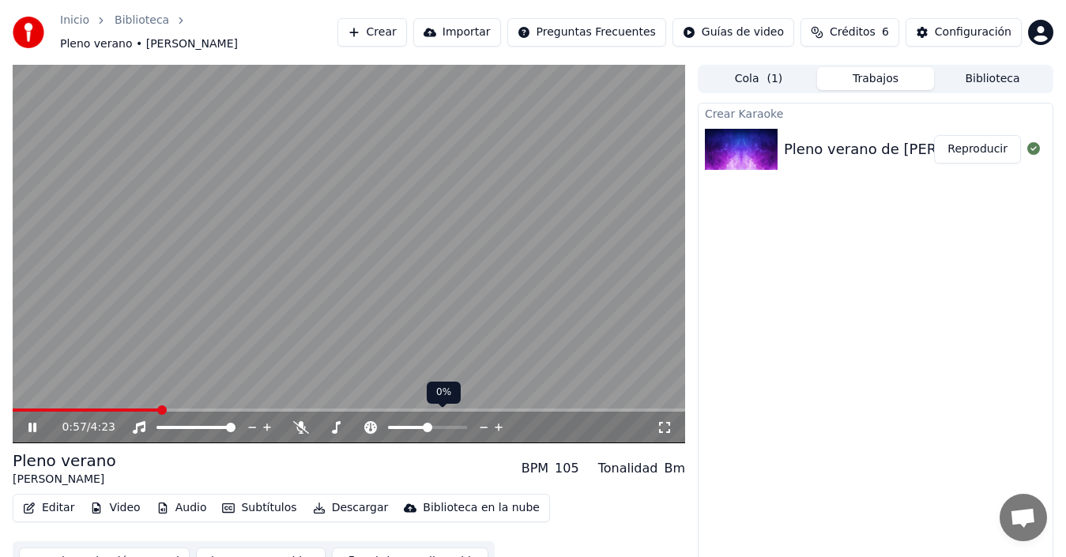
click at [483, 420] on icon at bounding box center [483, 428] width 15 height 16
click at [484, 420] on icon at bounding box center [483, 428] width 15 height 16
click at [497, 423] on icon at bounding box center [499, 427] width 8 height 8
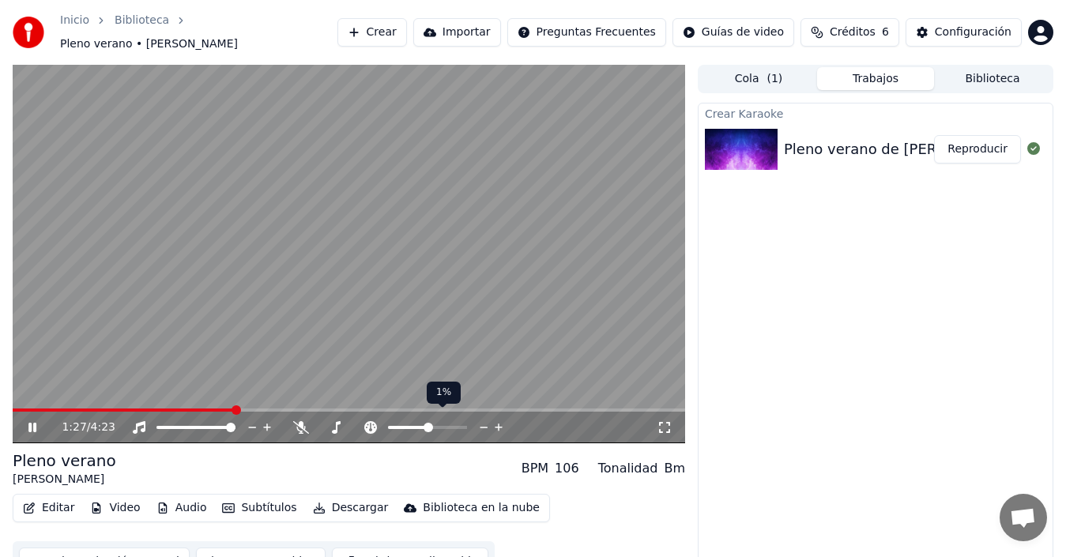
click at [497, 423] on icon at bounding box center [499, 427] width 8 height 8
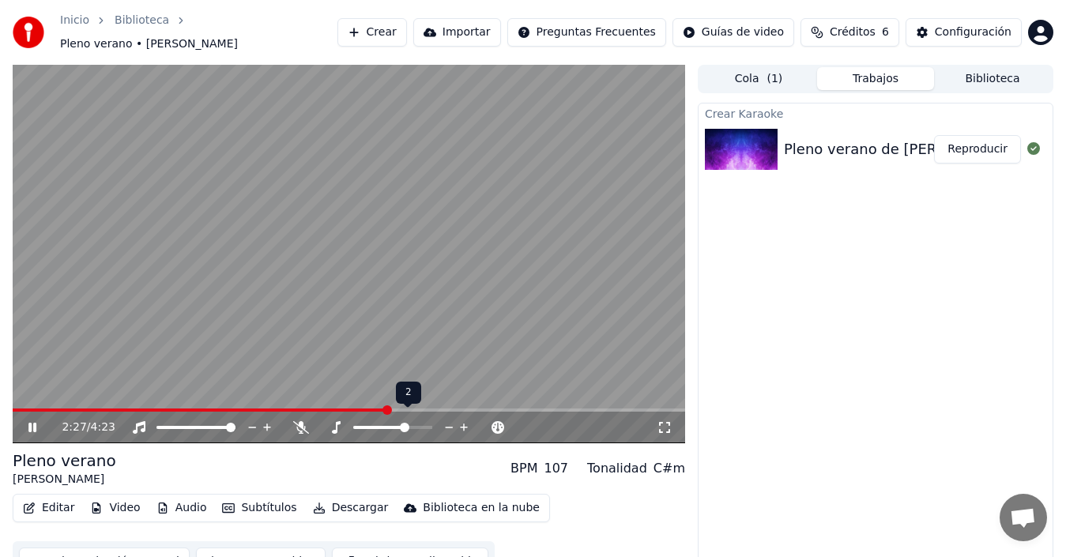
click at [407, 423] on span at bounding box center [404, 427] width 9 height 9
click at [333, 421] on icon at bounding box center [336, 427] width 16 height 13
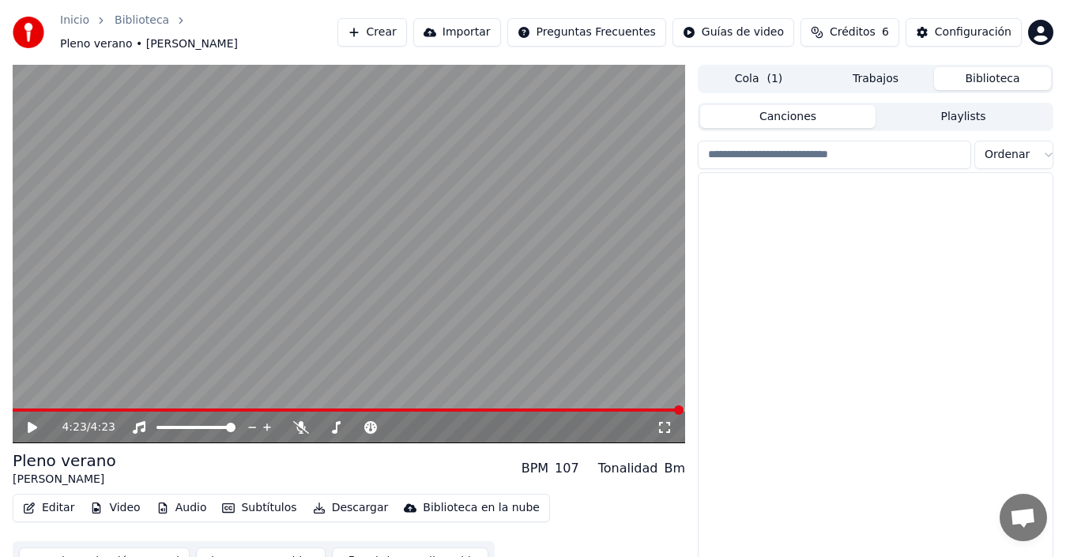
click at [981, 67] on button "Biblioteca" at bounding box center [992, 78] width 117 height 23
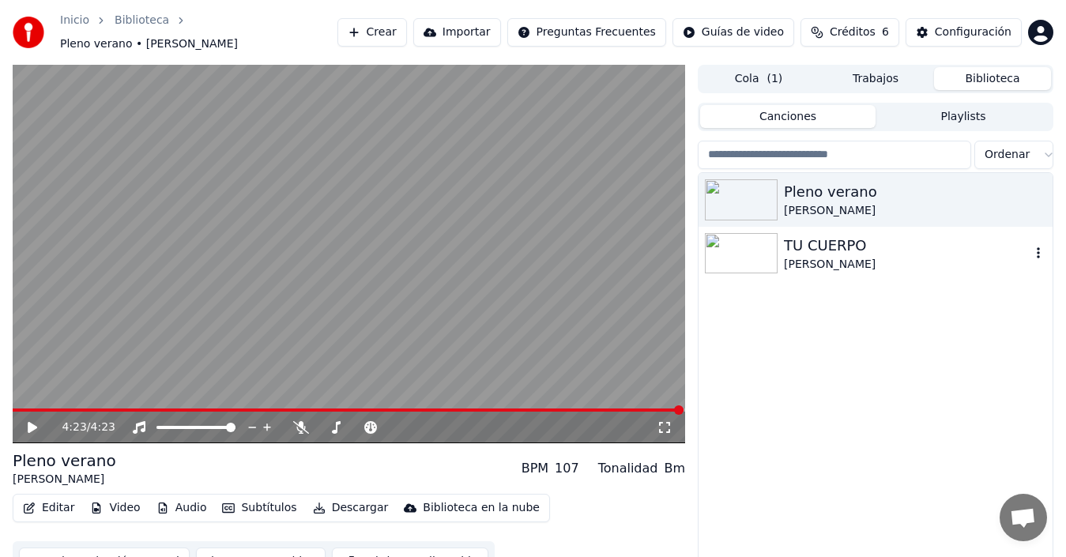
click at [737, 241] on img at bounding box center [741, 253] width 73 height 41
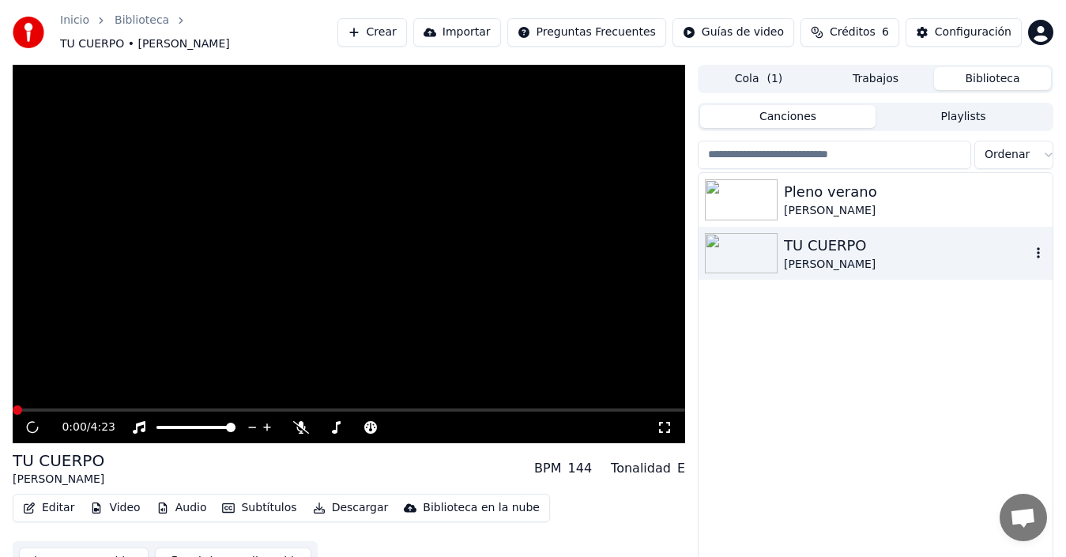
click at [737, 241] on img at bounding box center [741, 253] width 73 height 41
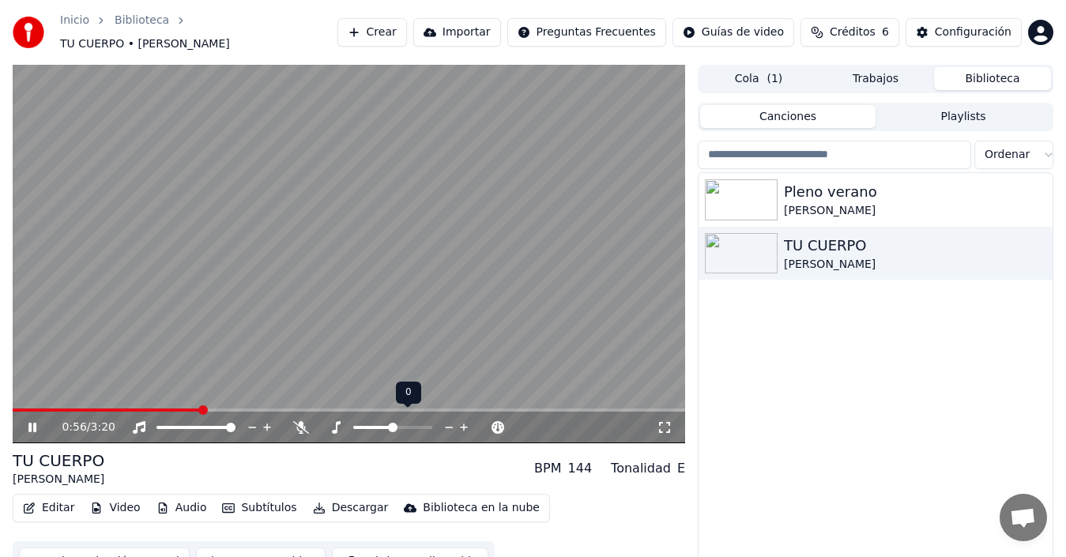
click at [331, 421] on icon at bounding box center [336, 427] width 16 height 13
click at [335, 421] on icon at bounding box center [336, 427] width 16 height 13
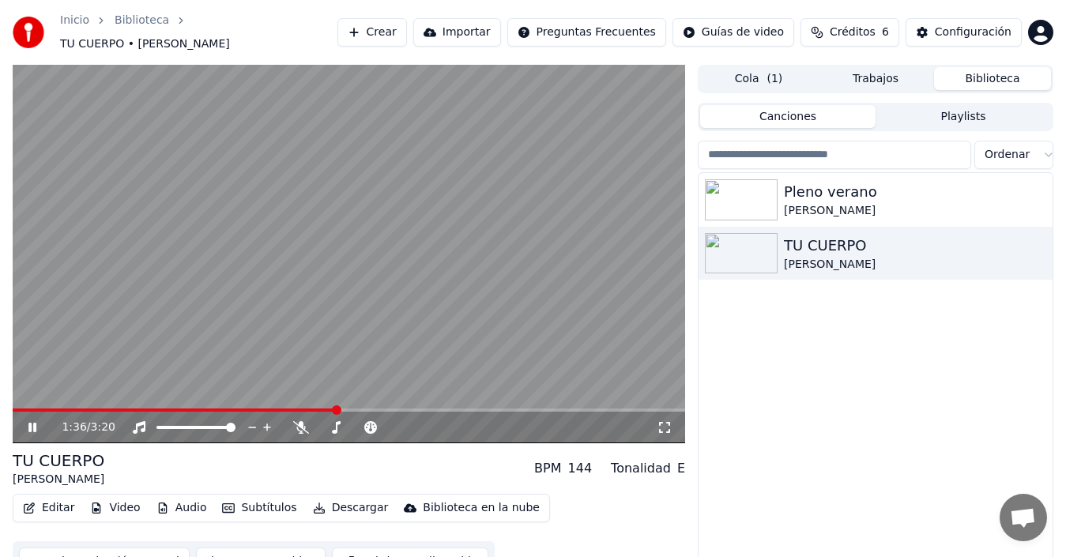
click at [32, 423] on icon at bounding box center [32, 427] width 8 height 9
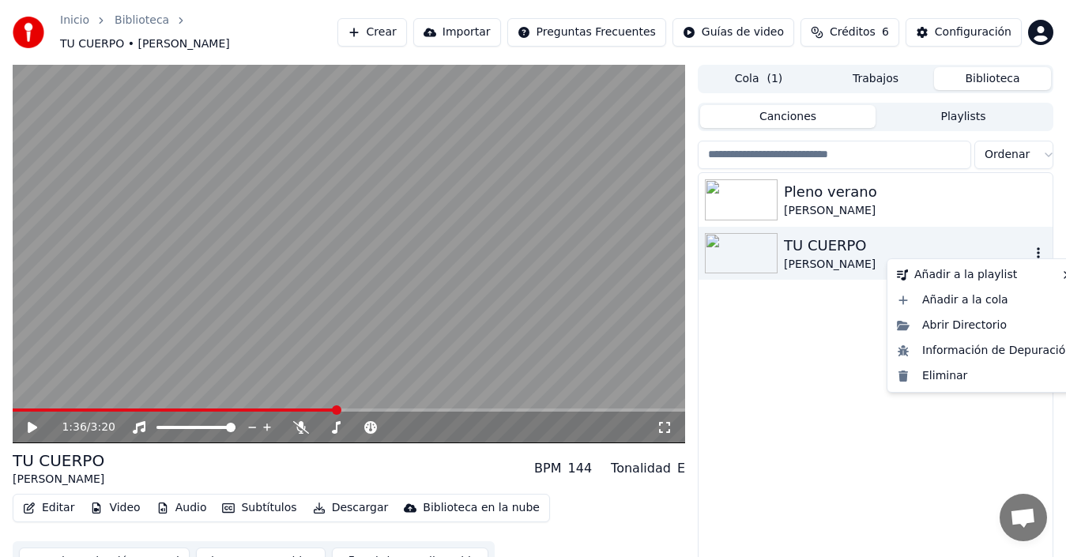
click at [1040, 246] on icon "button" at bounding box center [1038, 252] width 16 height 13
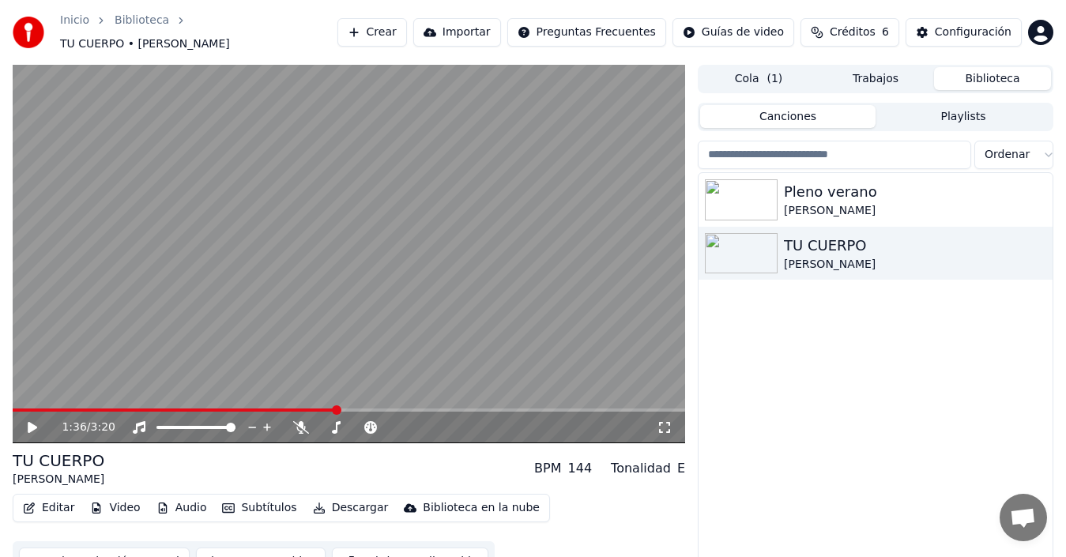
click at [834, 397] on div "Pleno verano [PERSON_NAME] TU CUERPO [PERSON_NAME]" at bounding box center [875, 381] width 354 height 416
click at [405, 22] on button "Crear" at bounding box center [372, 32] width 70 height 28
click at [396, 26] on button "Crear" at bounding box center [372, 32] width 70 height 28
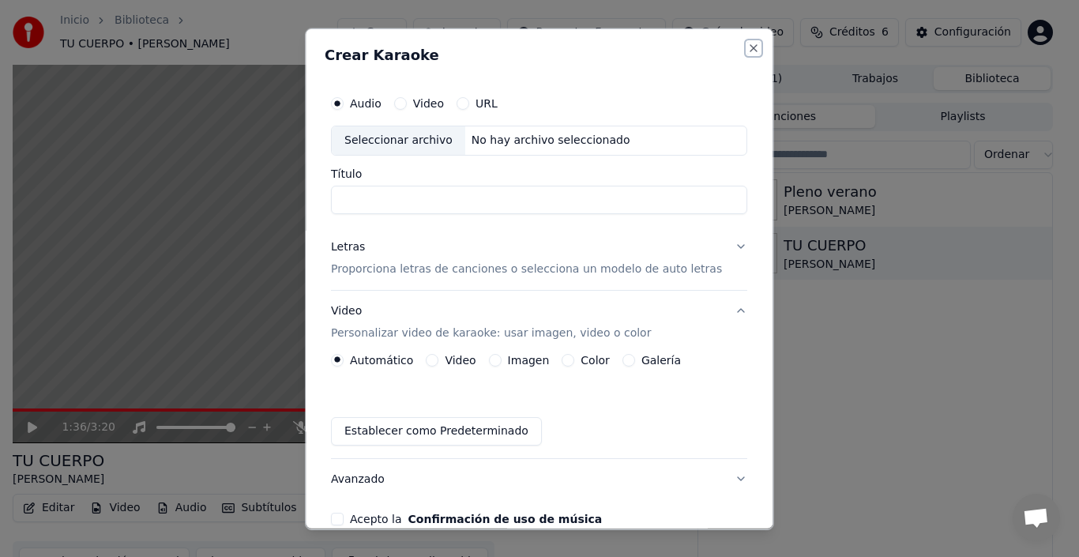
click at [748, 44] on button "Close" at bounding box center [754, 47] width 13 height 13
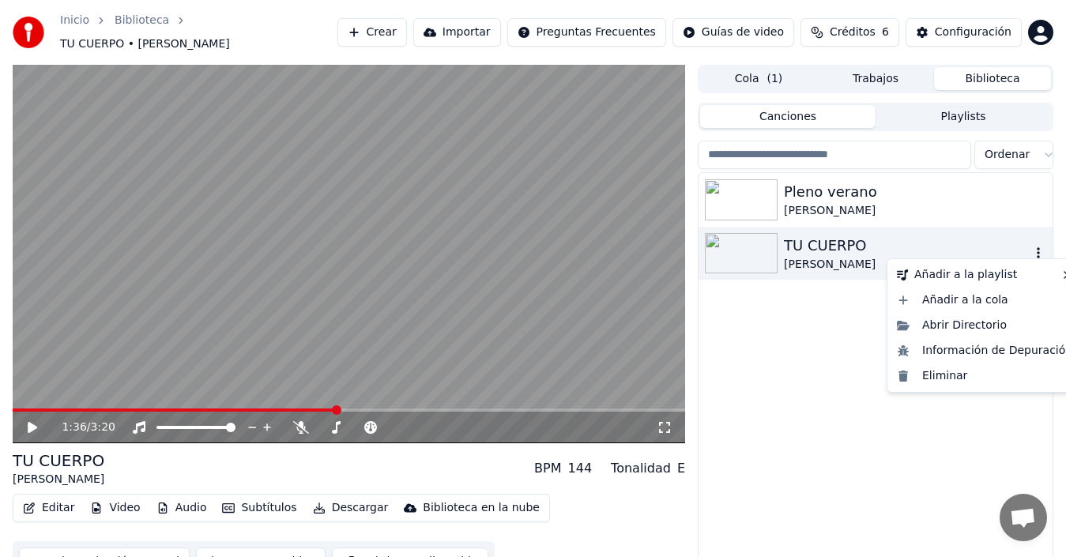
click at [1038, 247] on icon "button" at bounding box center [1038, 252] width 3 height 11
click at [946, 323] on div "Abrir Directorio" at bounding box center [984, 325] width 188 height 25
click at [1041, 246] on icon "button" at bounding box center [1038, 252] width 16 height 13
click at [833, 277] on div "Nueva playlist" at bounding box center [839, 278] width 116 height 25
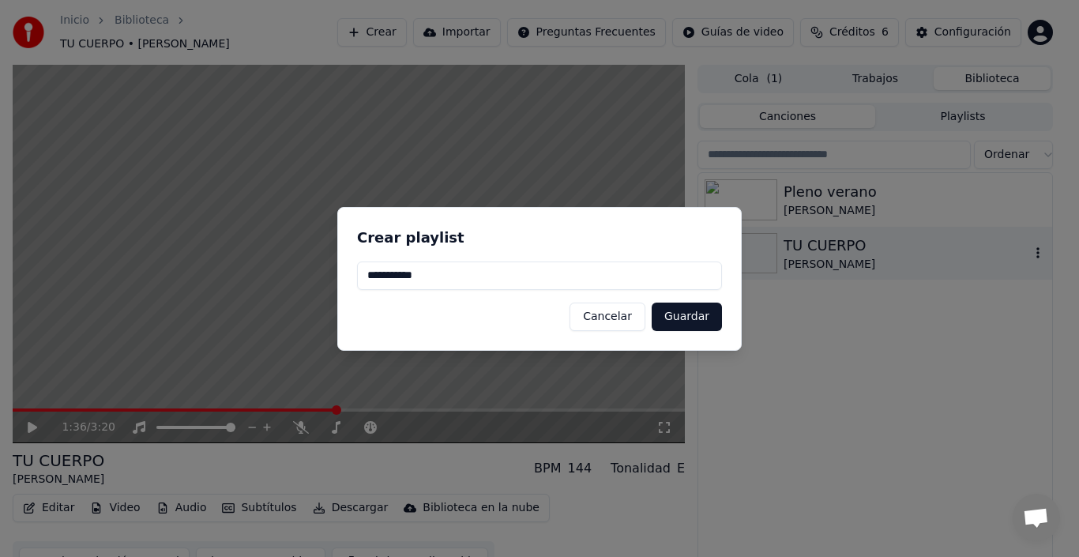
type input "**********"
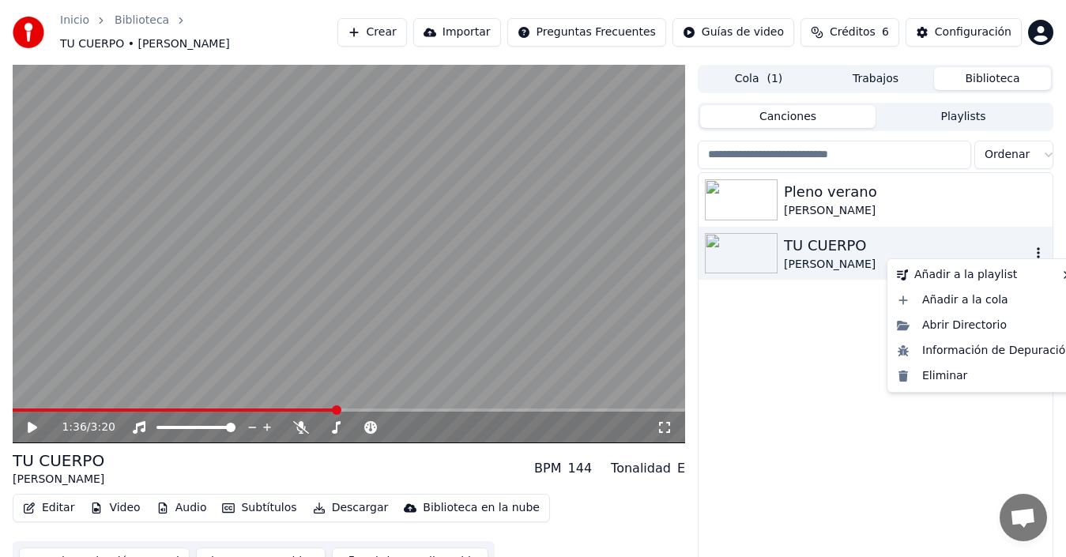
click at [1037, 247] on icon "button" at bounding box center [1038, 252] width 3 height 11
click at [827, 281] on div "Nueva playlist" at bounding box center [839, 278] width 116 height 25
click at [1041, 246] on icon "button" at bounding box center [1038, 252] width 16 height 13
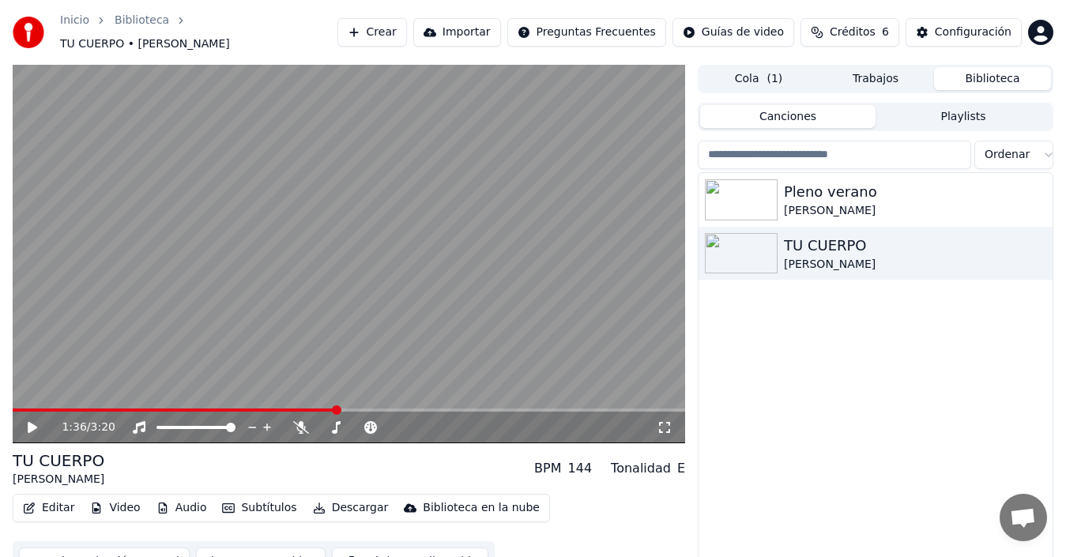
click at [810, 366] on div "Pleno verano [PERSON_NAME] TU CUERPO [PERSON_NAME]" at bounding box center [875, 381] width 354 height 416
click at [667, 421] on icon at bounding box center [665, 427] width 16 height 13
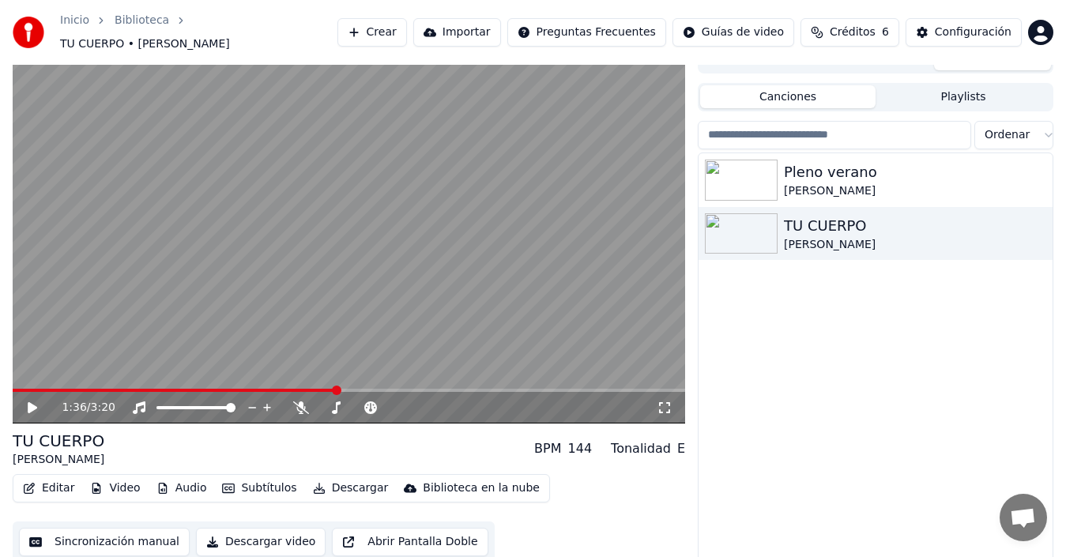
scroll to position [25, 0]
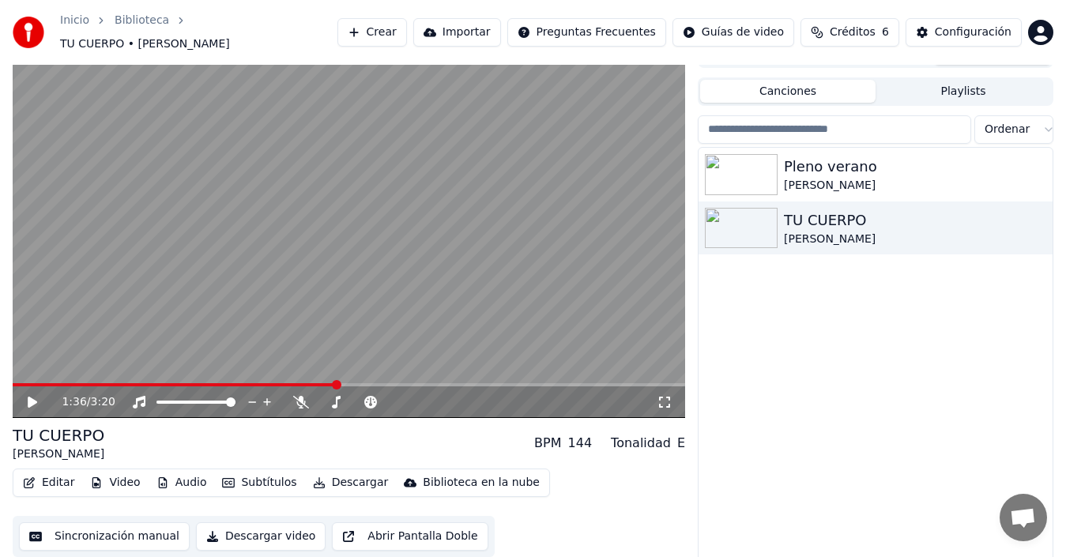
click at [247, 529] on button "Descargar video" at bounding box center [261, 536] width 130 height 28
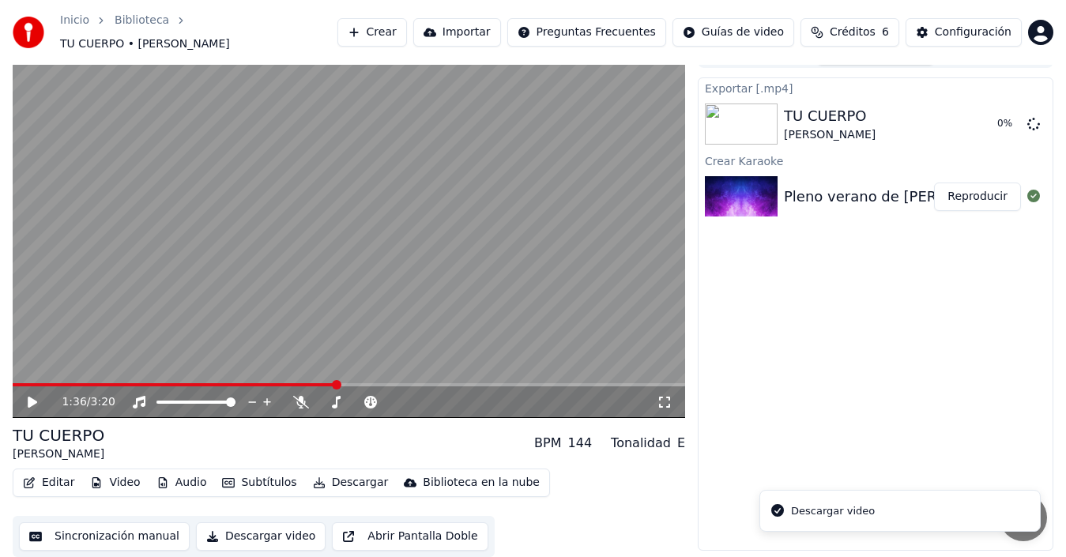
scroll to position [17, 0]
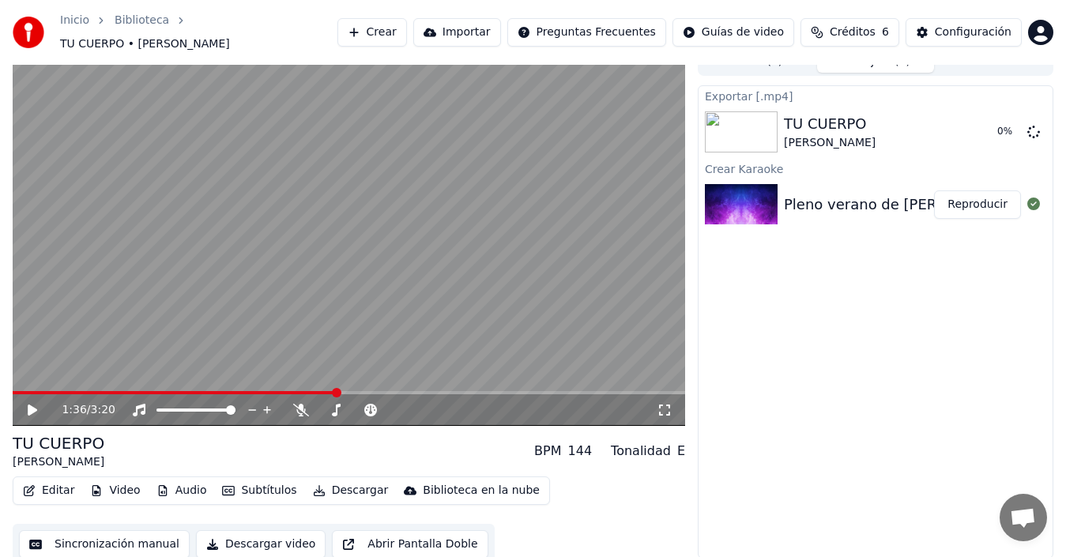
click at [672, 443] on div "Tonalidad E" at bounding box center [648, 451] width 74 height 19
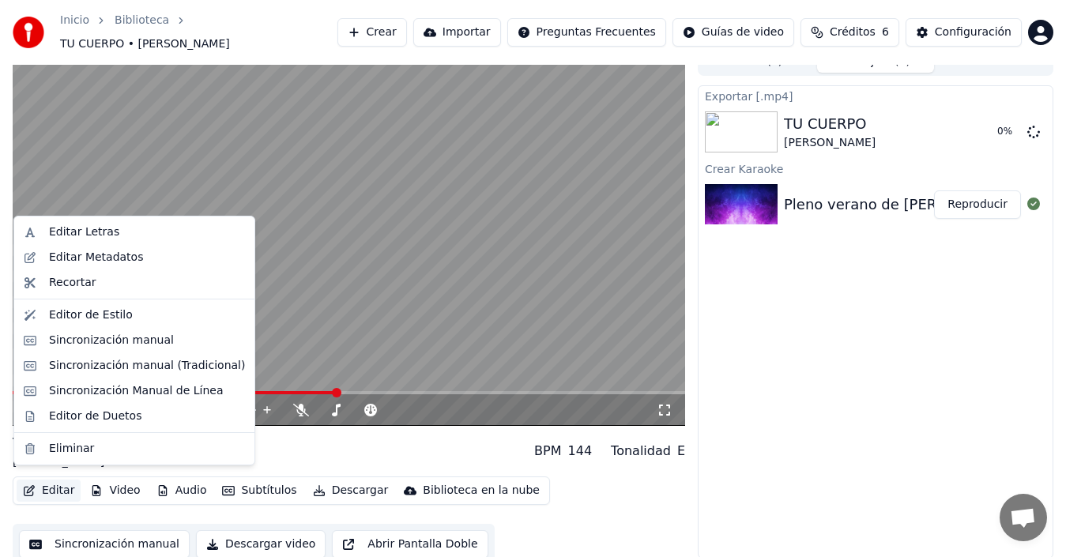
click at [47, 484] on button "Editar" at bounding box center [49, 491] width 64 height 22
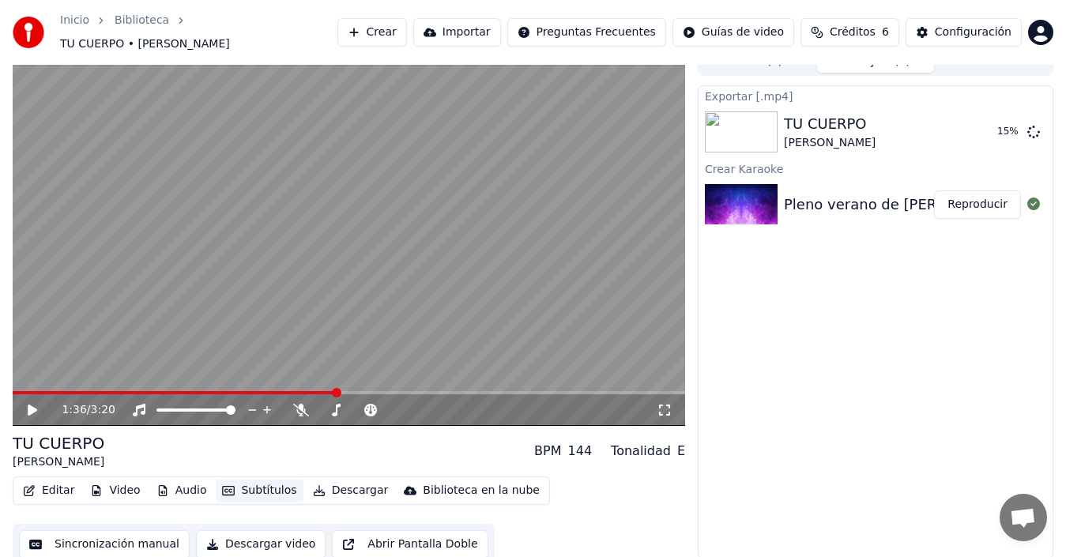
click at [256, 484] on button "Subtítulos" at bounding box center [259, 491] width 87 height 22
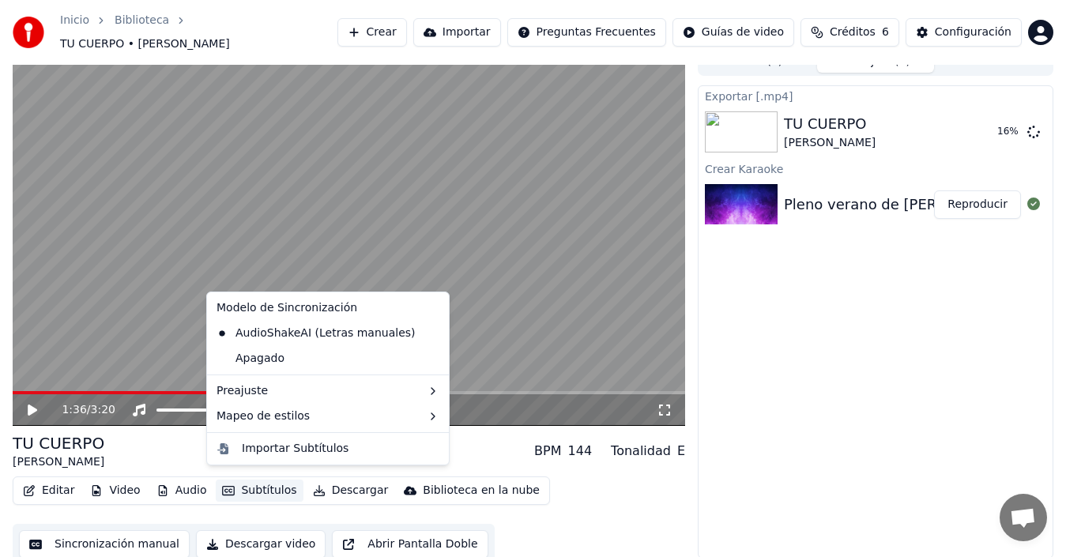
click at [260, 480] on button "Subtítulos" at bounding box center [259, 491] width 87 height 22
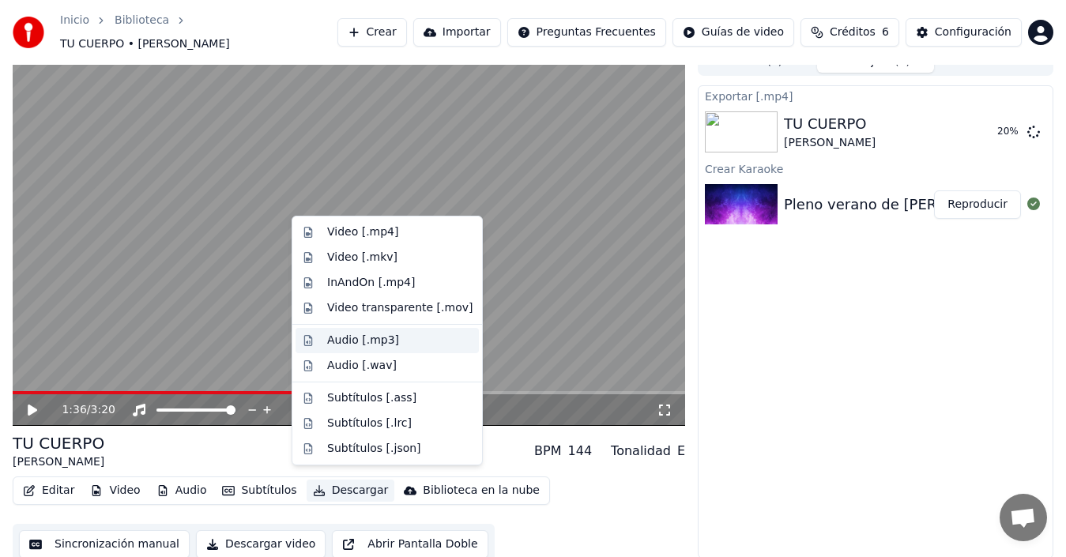
click at [351, 339] on div "Audio [.mp3]" at bounding box center [363, 341] width 72 height 16
